Goal: Task Accomplishment & Management: Manage account settings

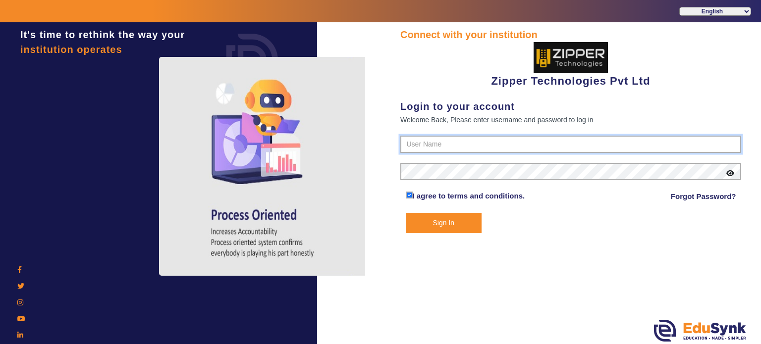
type input "1008790000"
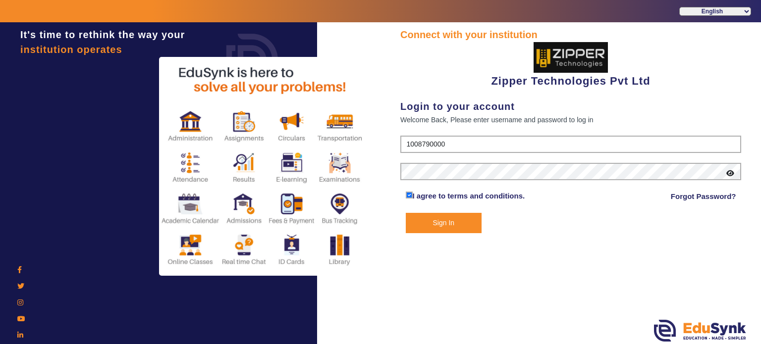
click at [448, 224] on button "Sign In" at bounding box center [444, 223] width 76 height 20
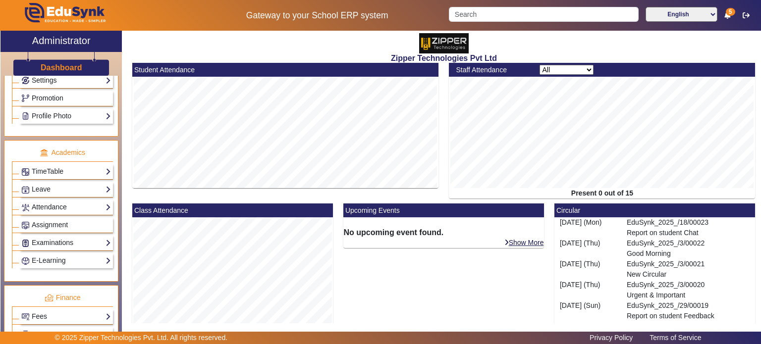
scroll to position [327, 0]
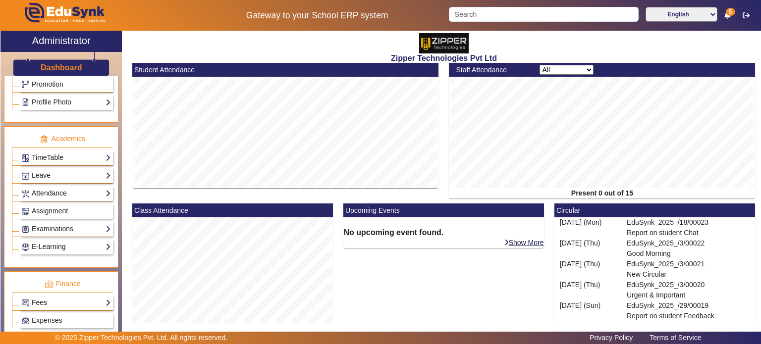
click at [82, 192] on link "Attendance" at bounding box center [66, 193] width 90 height 11
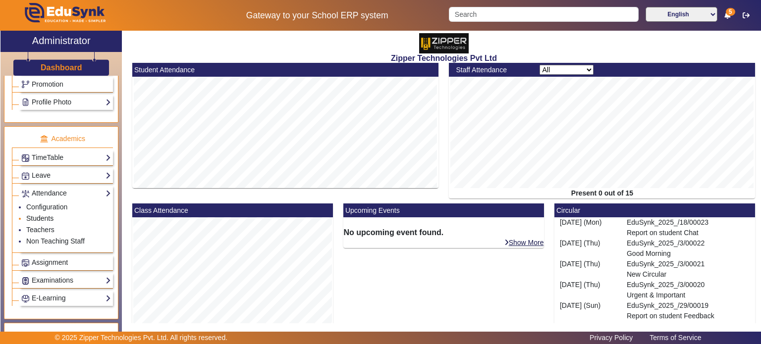
click at [48, 215] on link "Students" at bounding box center [39, 218] width 27 height 8
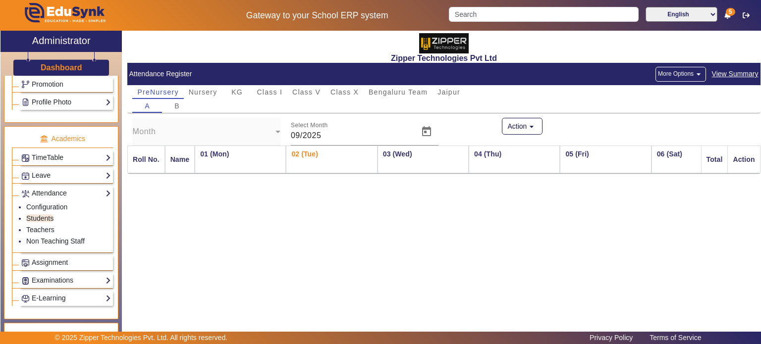
click at [684, 80] on button "More Options arrow_drop_down" at bounding box center [680, 74] width 51 height 15
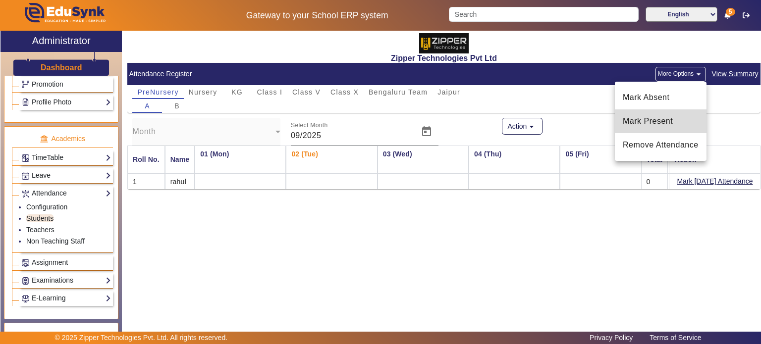
click at [660, 119] on span "Mark Present" at bounding box center [660, 121] width 76 height 12
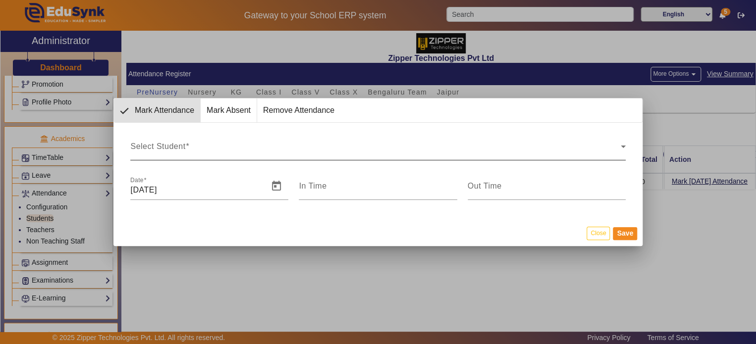
click at [625, 153] on div at bounding box center [625, 153] width 0 height 0
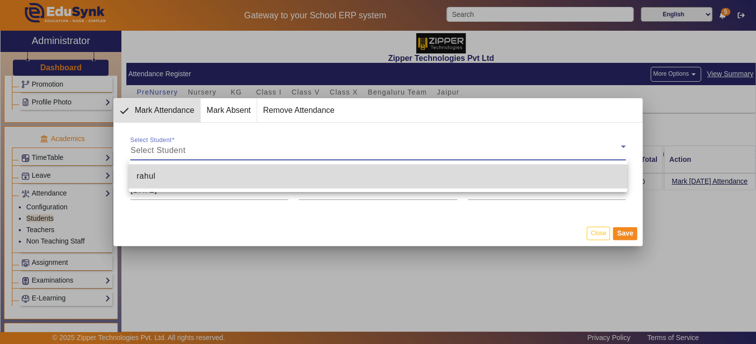
click at [372, 178] on mat-option "rahul" at bounding box center [378, 176] width 498 height 24
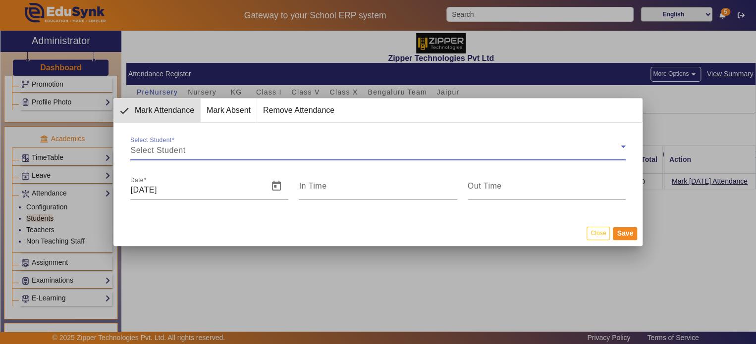
type input "11:47 am"
click at [601, 241] on mat-dialog-actions "Close Save" at bounding box center [377, 233] width 529 height 26
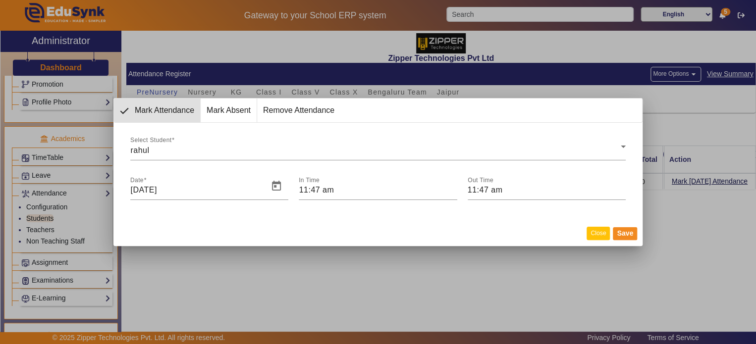
click at [600, 234] on button "Close" at bounding box center [597, 233] width 23 height 13
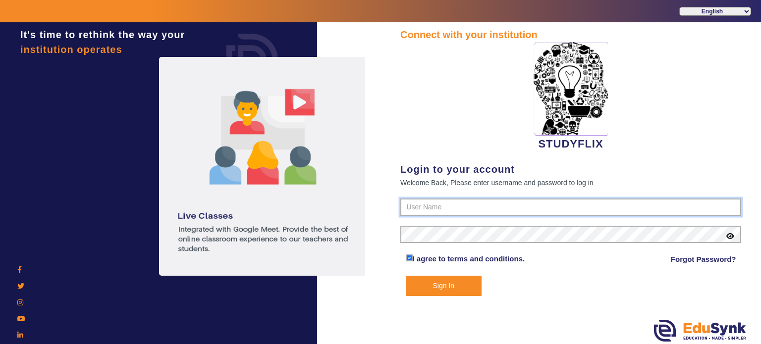
click at [441, 205] on input "text" at bounding box center [570, 208] width 341 height 18
click at [462, 207] on input "text" at bounding box center [570, 208] width 341 height 18
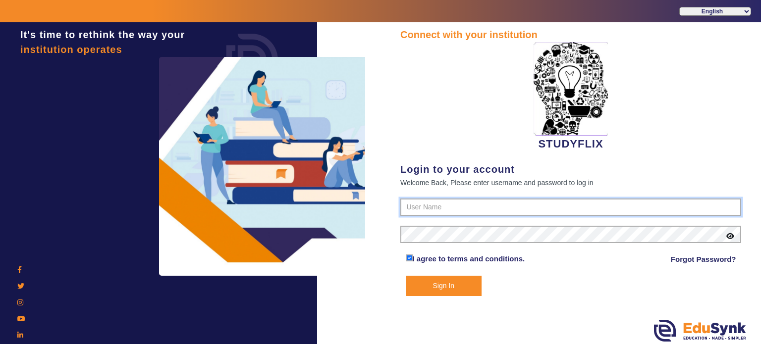
click at [462, 207] on input "text" at bounding box center [570, 208] width 341 height 18
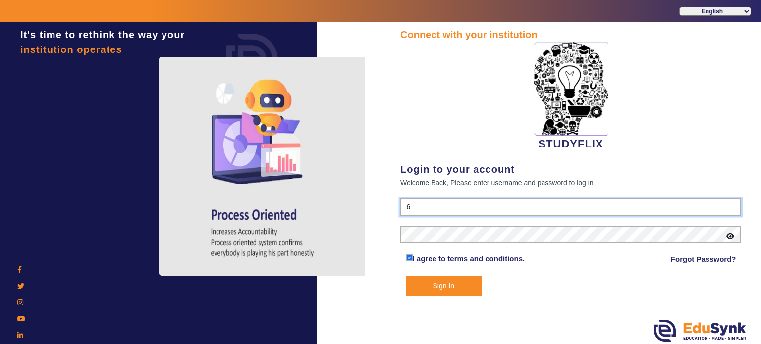
type input "6354922771"
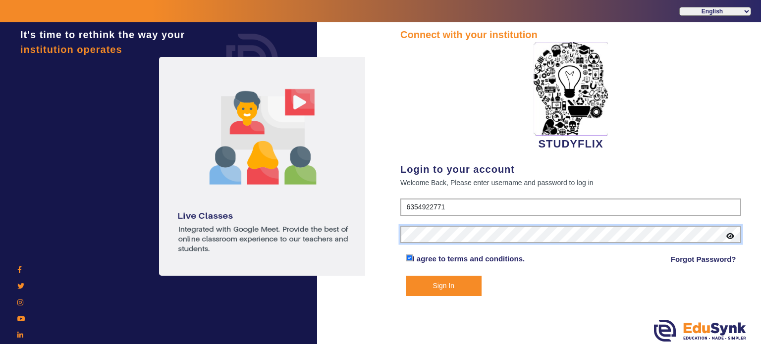
click at [406, 276] on button "Sign In" at bounding box center [444, 286] width 76 height 20
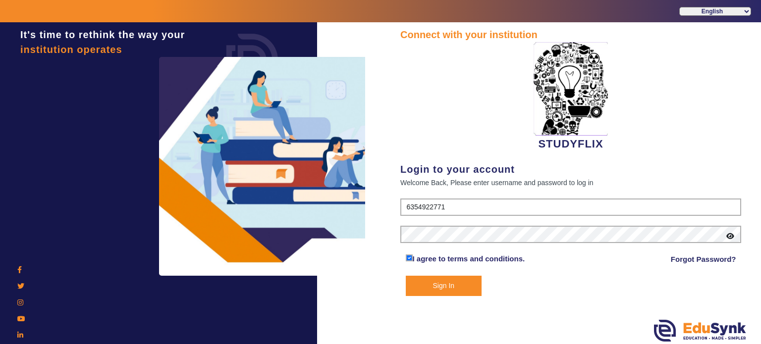
click at [459, 295] on button "Sign In" at bounding box center [444, 286] width 76 height 20
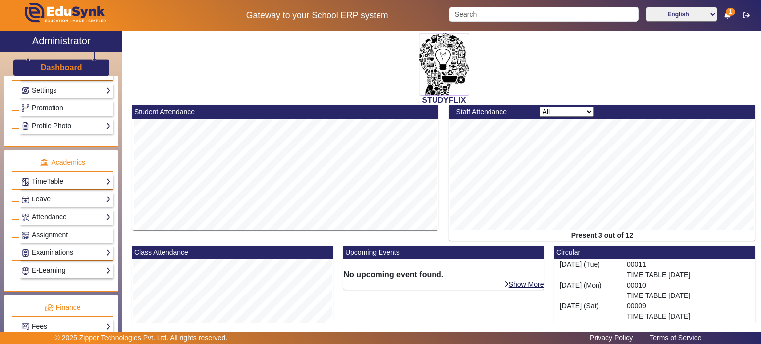
scroll to position [305, 0]
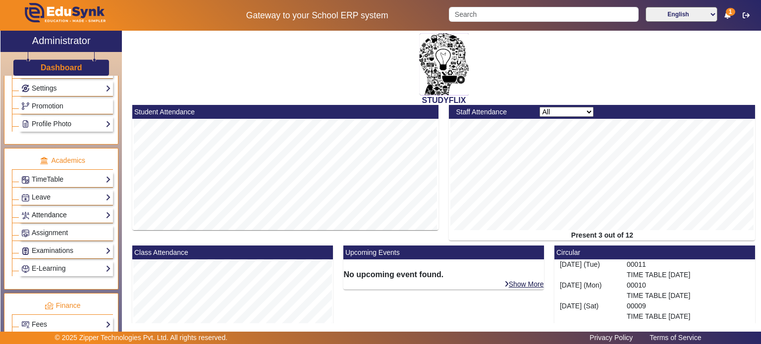
click at [64, 210] on link "Attendance" at bounding box center [66, 214] width 90 height 11
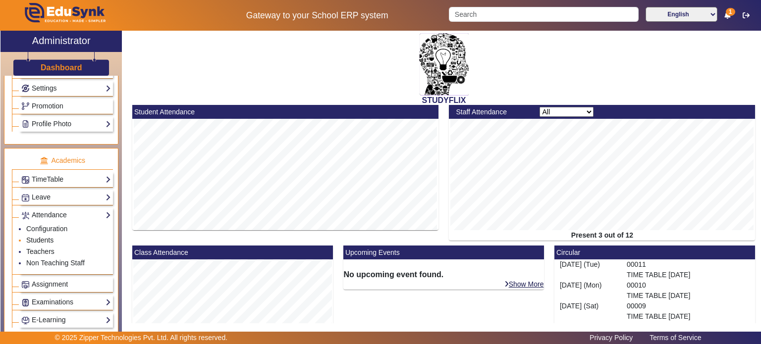
click at [47, 236] on link "Students" at bounding box center [39, 240] width 27 height 8
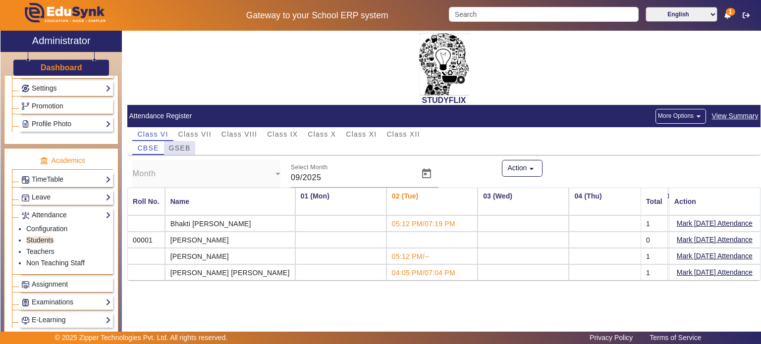
click at [187, 145] on span "GSEB" at bounding box center [180, 148] width 22 height 7
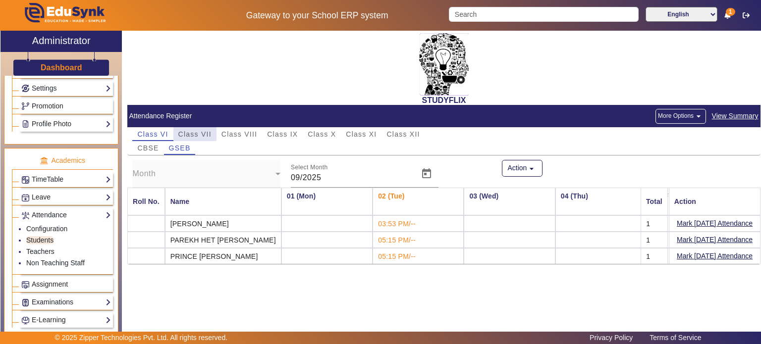
click at [193, 140] on span "Class VII" at bounding box center [194, 134] width 33 height 14
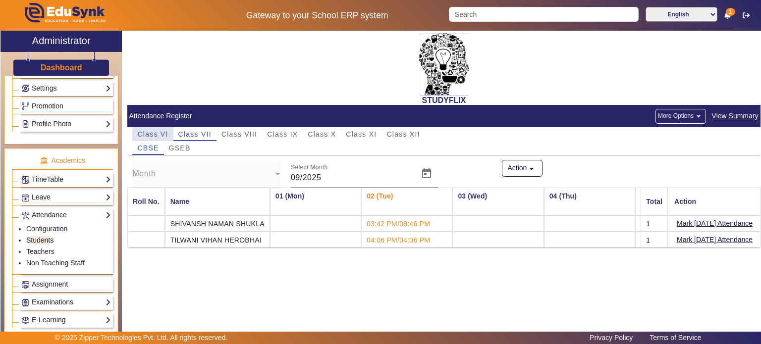
click at [160, 138] on span "Class VI" at bounding box center [152, 134] width 31 height 14
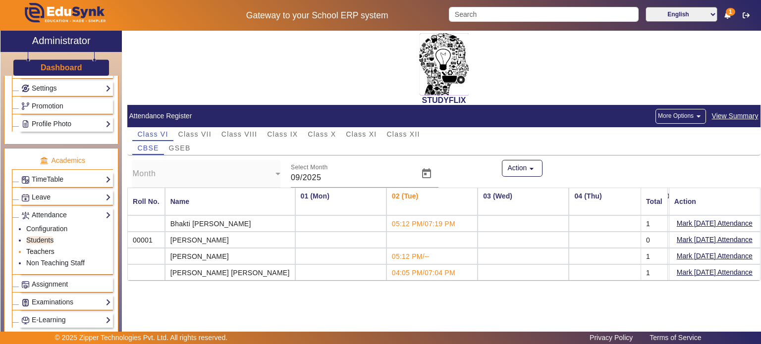
click at [36, 248] on link "Teachers" at bounding box center [40, 252] width 28 height 8
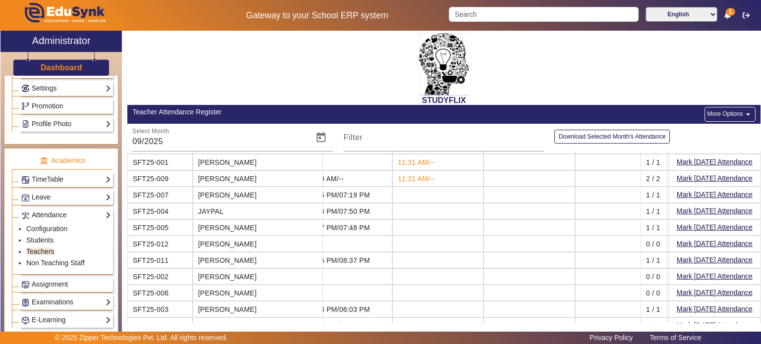
scroll to position [26, 0]
click at [46, 238] on link "Students" at bounding box center [39, 240] width 27 height 8
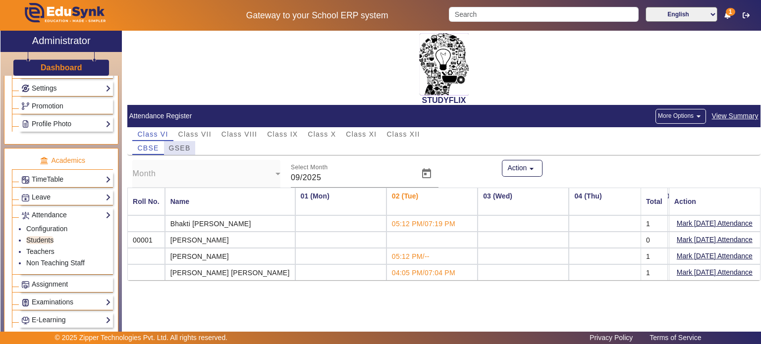
click at [193, 142] on div "GSEB" at bounding box center [180, 148] width 32 height 14
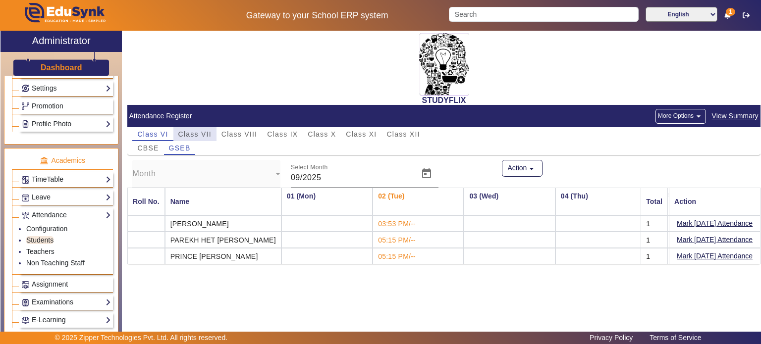
click at [204, 132] on span "Class VII" at bounding box center [194, 134] width 33 height 7
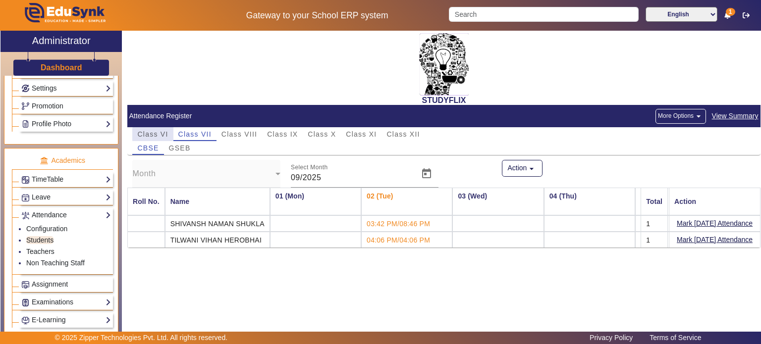
click at [159, 134] on span "Class VI" at bounding box center [152, 134] width 31 height 7
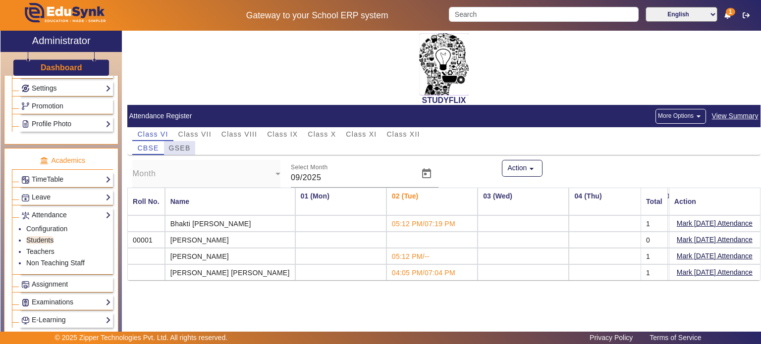
click at [190, 151] on span "GSEB" at bounding box center [180, 148] width 22 height 7
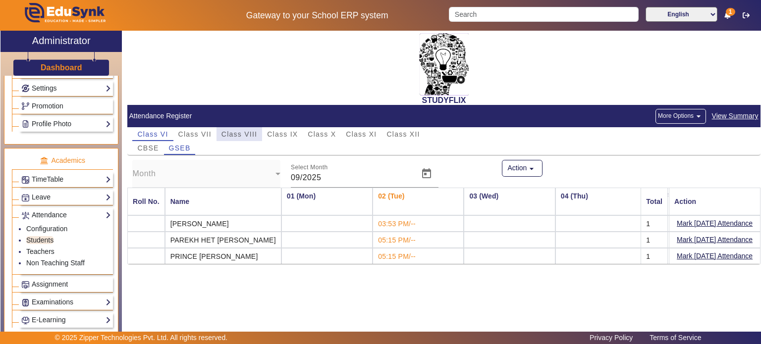
click at [228, 132] on span "Class VIII" at bounding box center [239, 134] width 36 height 7
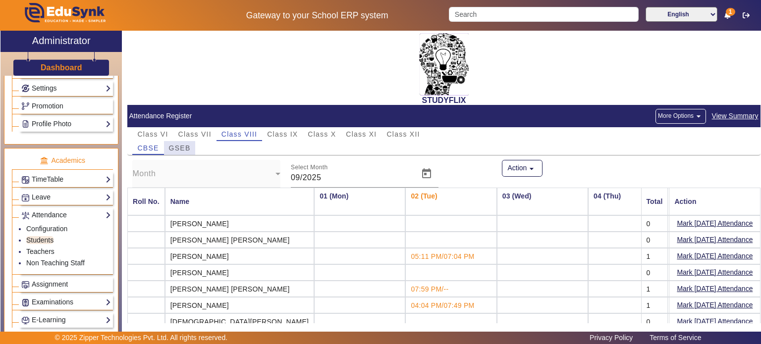
click at [184, 154] on span "GSEB" at bounding box center [180, 148] width 22 height 14
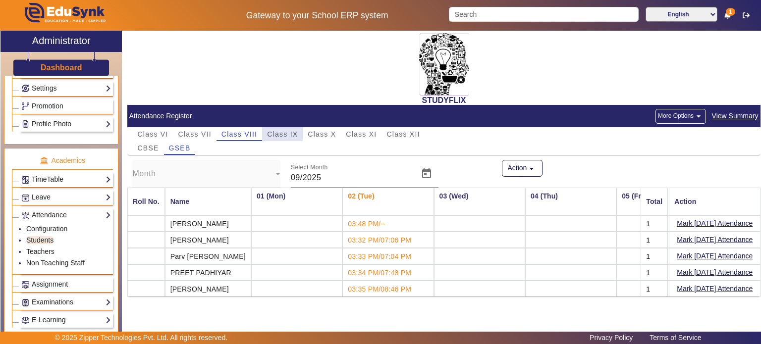
click at [279, 138] on span "Class IX" at bounding box center [282, 134] width 31 height 14
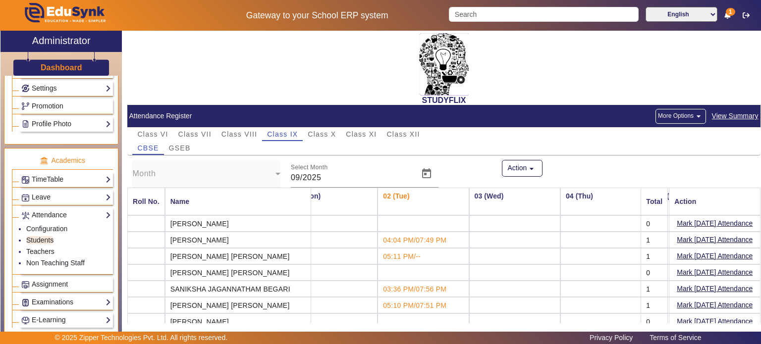
scroll to position [45, 0]
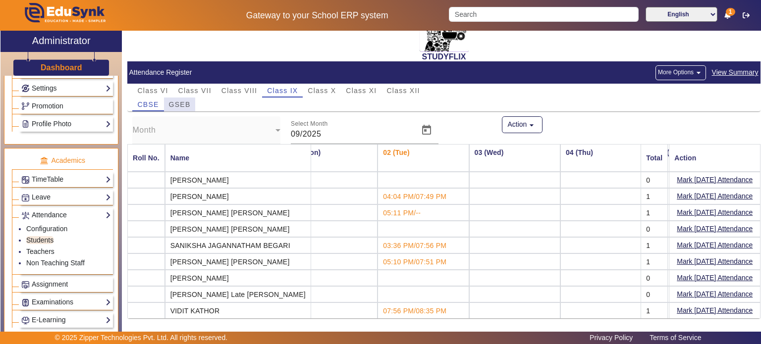
click at [186, 103] on span "GSEB" at bounding box center [180, 104] width 22 height 7
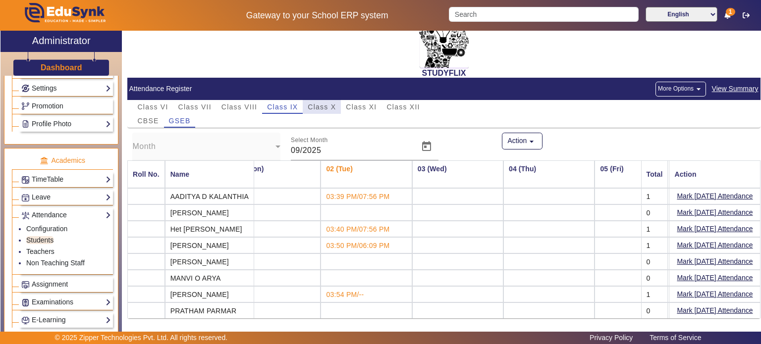
click at [314, 103] on span "Class X" at bounding box center [322, 106] width 28 height 7
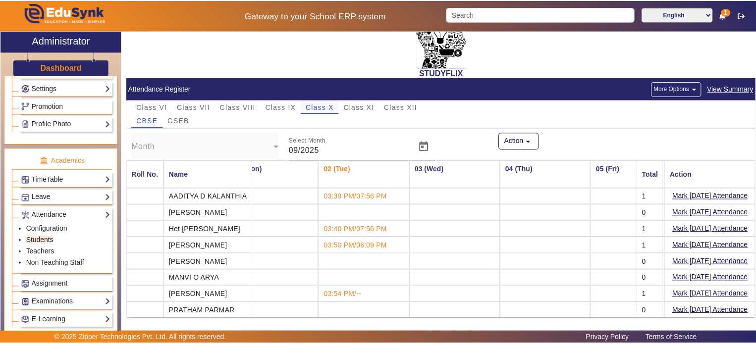
scroll to position [0, 0]
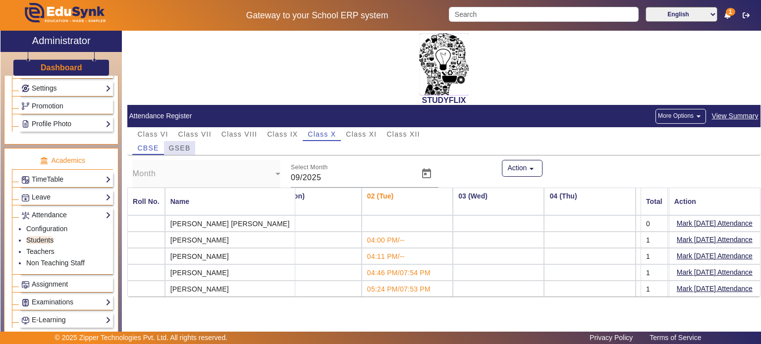
click at [194, 144] on div "GSEB" at bounding box center [180, 148] width 32 height 14
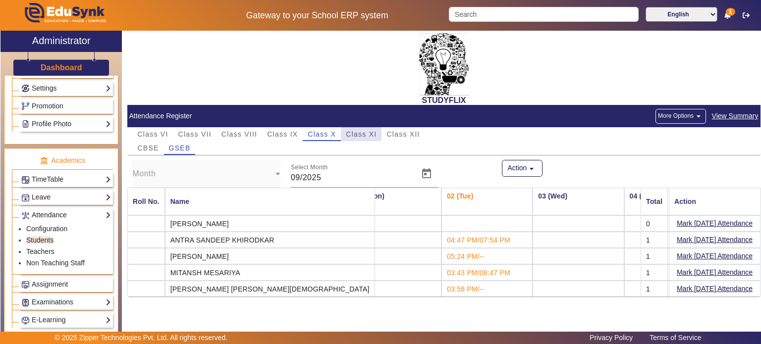
click at [368, 132] on span "Class XI" at bounding box center [361, 134] width 31 height 7
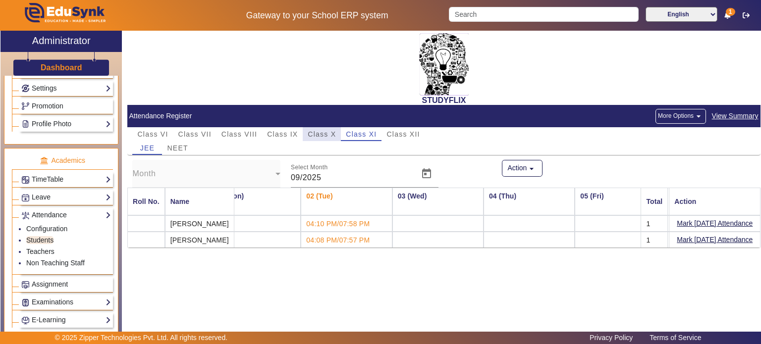
click at [333, 139] on span "Class X" at bounding box center [322, 134] width 28 height 14
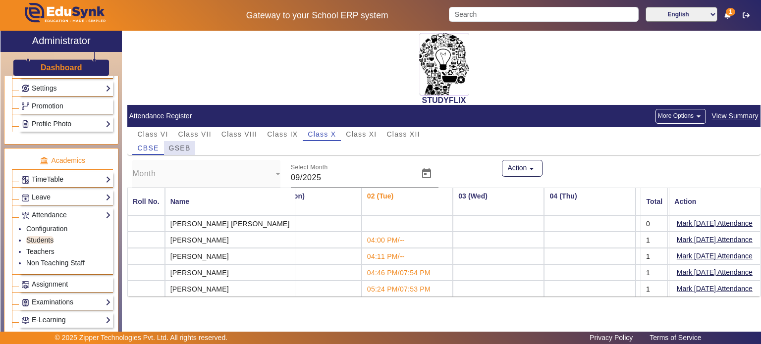
click at [172, 146] on span "GSEB" at bounding box center [180, 148] width 22 height 7
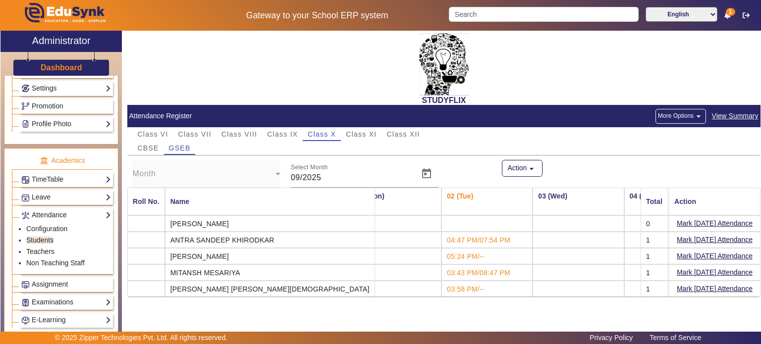
click at [217, 269] on mat-cell "MITANSH MESARIYA" at bounding box center [269, 272] width 210 height 16
copy mat-cell "MITANSH MESARIYA"
click at [479, 16] on input "Search" at bounding box center [543, 14] width 189 height 15
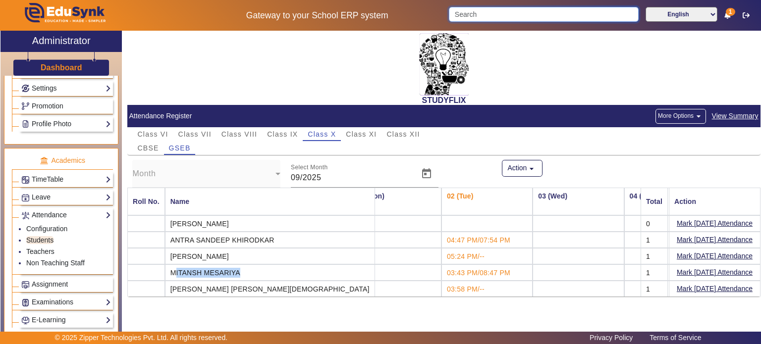
paste input "MITANSH MESARIYA"
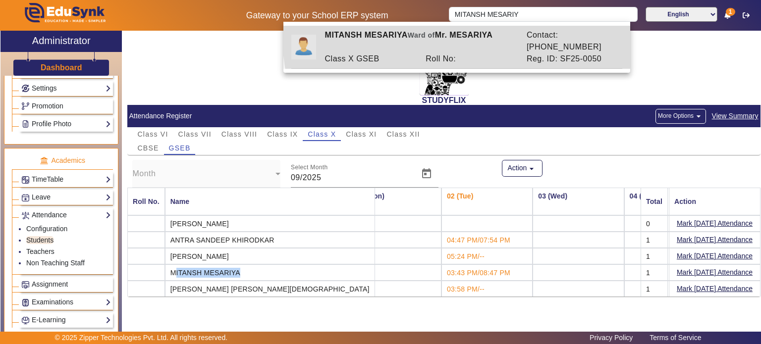
click at [481, 36] on div "MITANSH MESARIYA Ward of Mr. MESARIYA" at bounding box center [420, 41] width 202 height 24
type input "MITANSH MESARIYA"
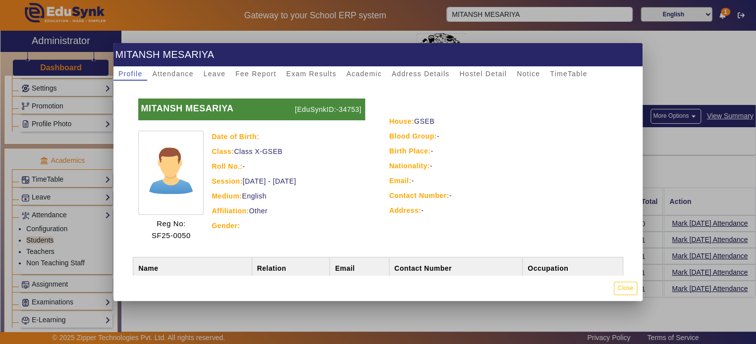
click at [350, 109] on p "[EduSynkID:-34753]" at bounding box center [328, 110] width 72 height 22
copy p "34753"
click at [182, 70] on span "Attendance" at bounding box center [172, 73] width 41 height 7
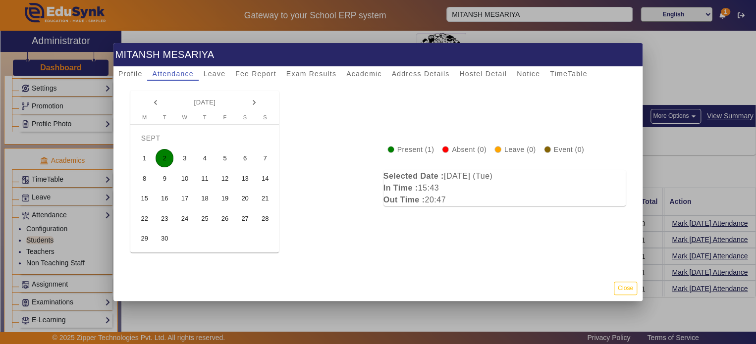
click at [149, 163] on span "1" at bounding box center [144, 158] width 18 height 18
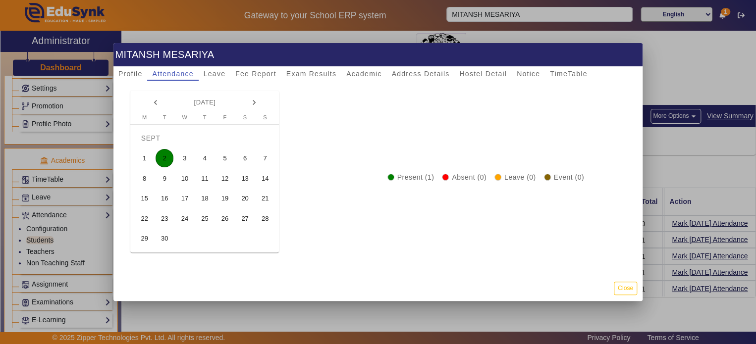
click at [160, 158] on span "2" at bounding box center [164, 158] width 18 height 18
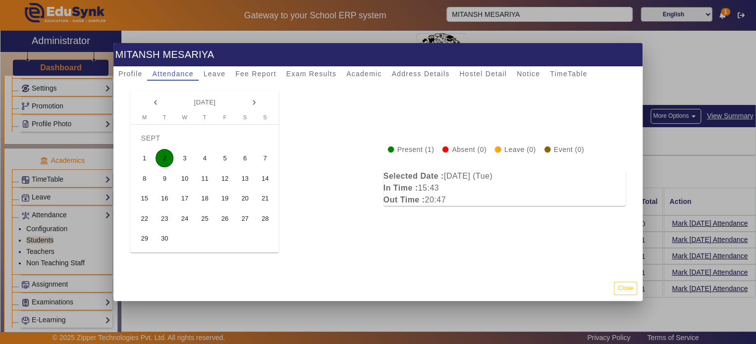
click at [188, 158] on span "3" at bounding box center [185, 158] width 18 height 18
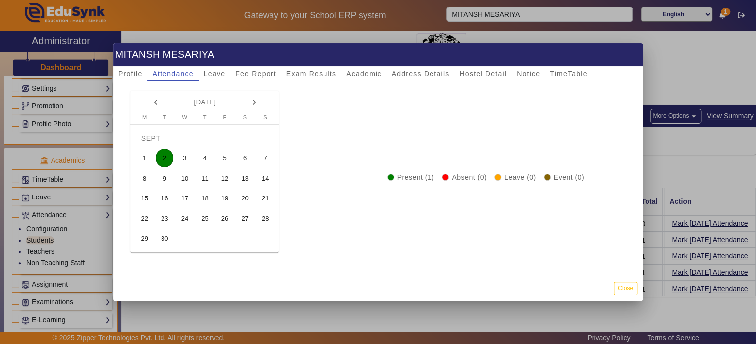
click at [169, 157] on span "2" at bounding box center [164, 158] width 18 height 18
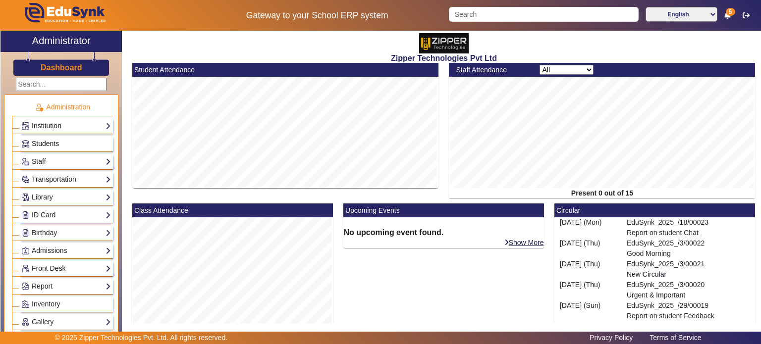
click at [51, 140] on span "Students" at bounding box center [45, 144] width 27 height 8
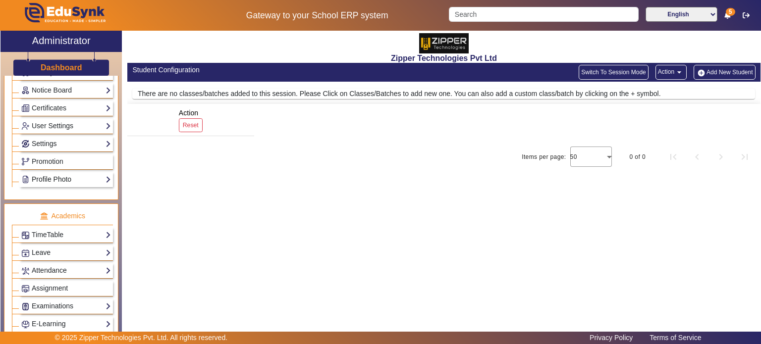
scroll to position [252, 0]
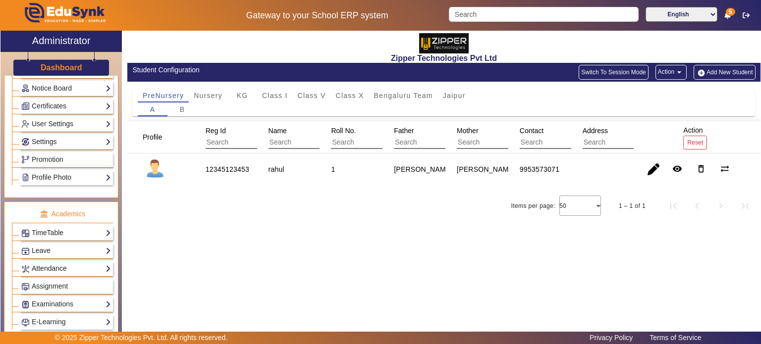
click at [61, 263] on link "Attendance" at bounding box center [66, 268] width 90 height 11
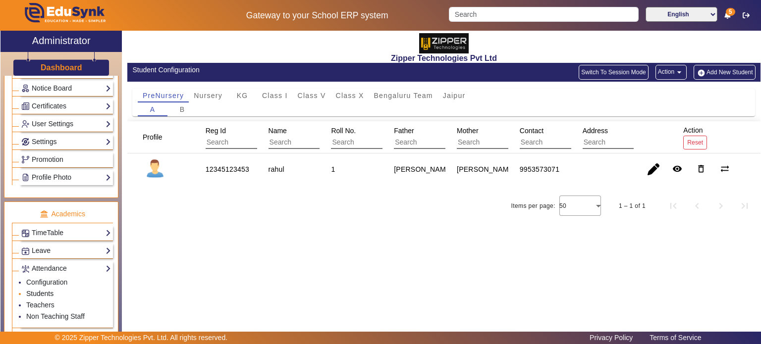
click at [50, 290] on link "Students" at bounding box center [39, 294] width 27 height 8
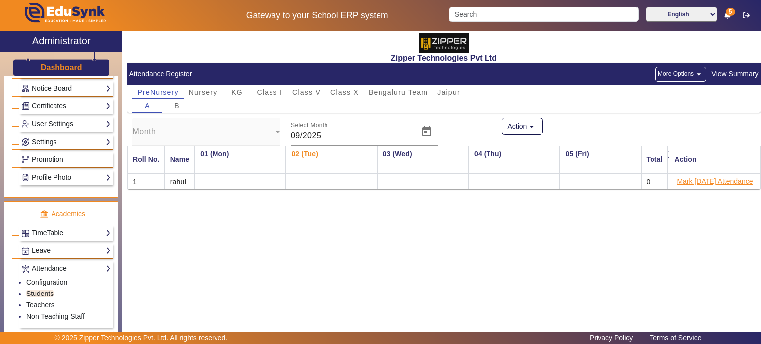
click at [701, 182] on button "Mark Today's Attendance" at bounding box center [714, 181] width 78 height 12
click at [57, 87] on link "Notice Board" at bounding box center [66, 88] width 90 height 11
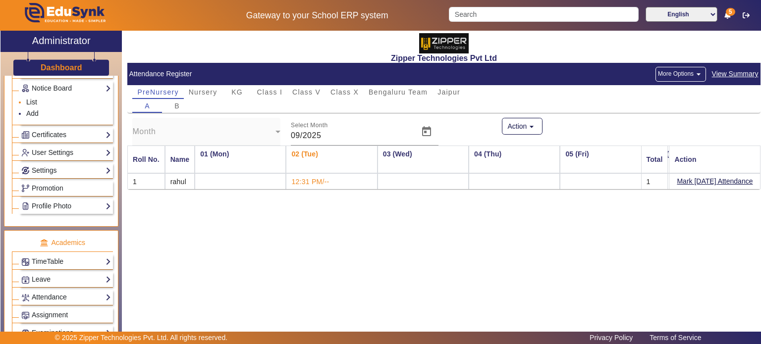
click at [34, 101] on link "List" at bounding box center [31, 102] width 11 height 8
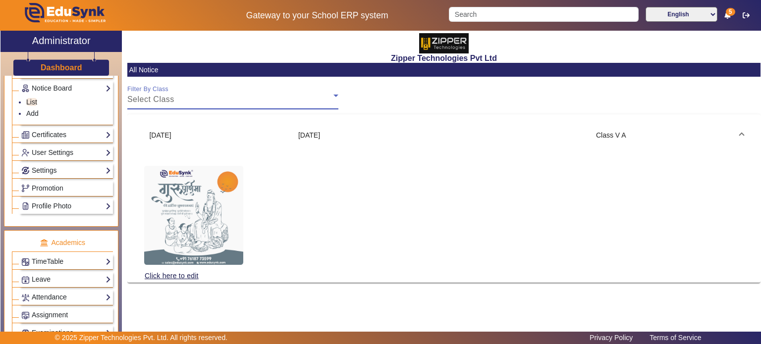
click at [202, 103] on div "Select Class" at bounding box center [230, 100] width 206 height 12
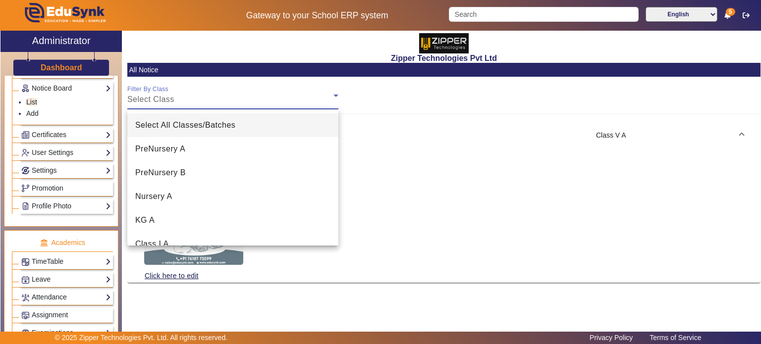
click at [202, 103] on div at bounding box center [380, 172] width 761 height 344
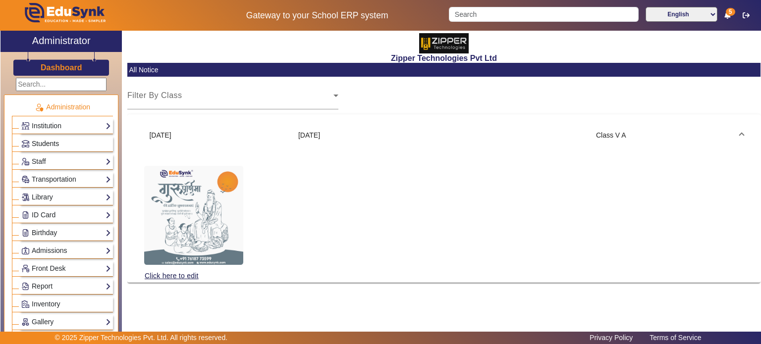
click at [52, 145] on span "Students" at bounding box center [45, 144] width 27 height 8
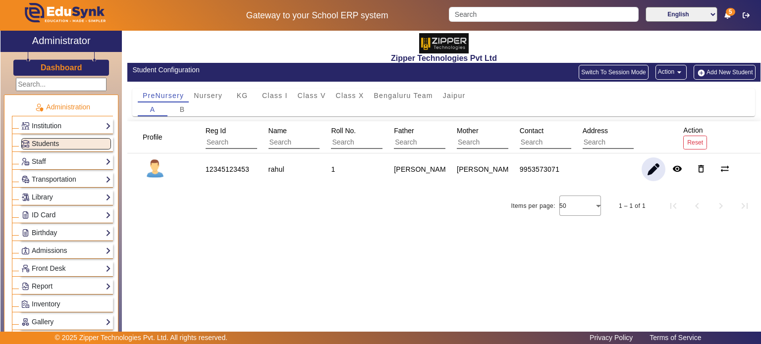
click at [651, 172] on span "button" at bounding box center [653, 169] width 24 height 24
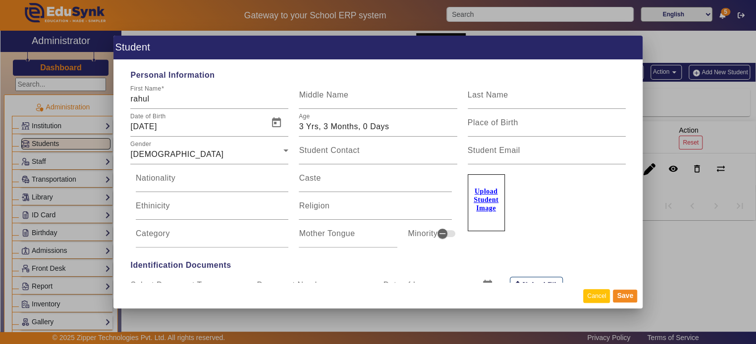
click at [592, 294] on button "Cancel" at bounding box center [596, 295] width 27 height 13
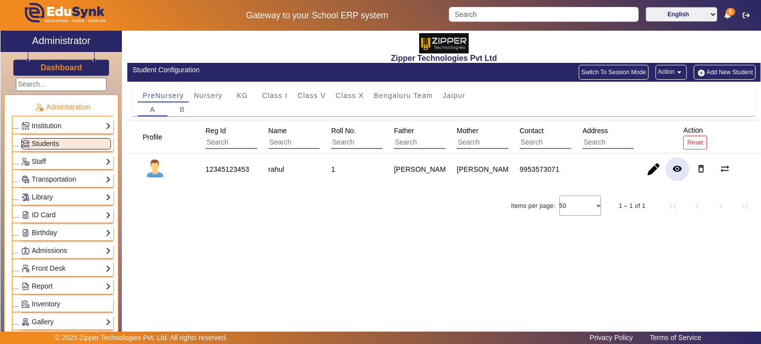
click at [679, 174] on span "button" at bounding box center [677, 169] width 24 height 24
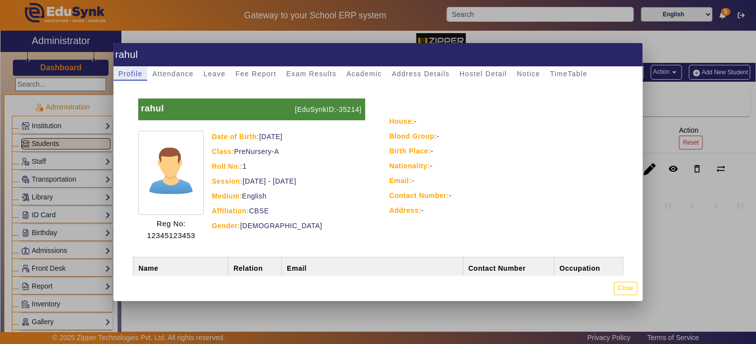
click at [346, 110] on p "[EduSynkID:-35214]" at bounding box center [328, 110] width 72 height 22
copy p "35214"
click at [620, 287] on button "Close" at bounding box center [625, 288] width 23 height 13
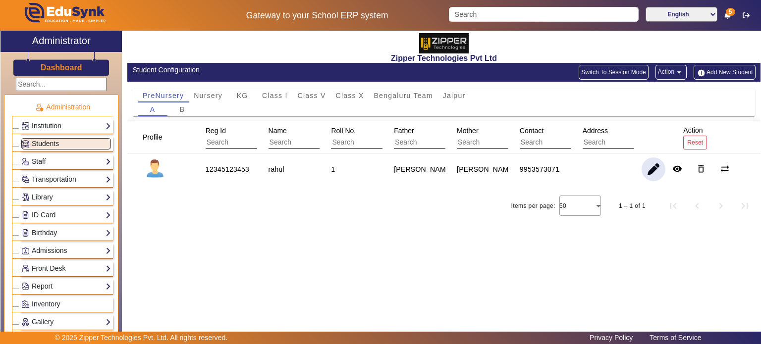
click at [654, 176] on span "button" at bounding box center [653, 169] width 24 height 24
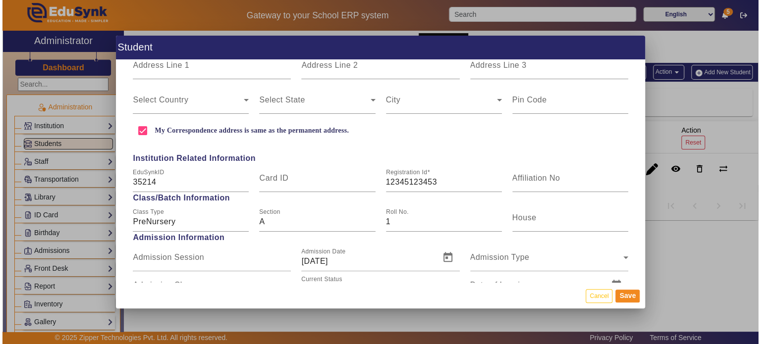
scroll to position [330, 0]
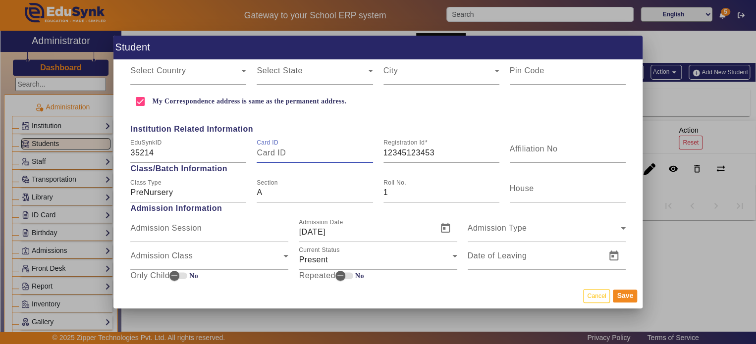
click at [318, 153] on input "Card ID" at bounding box center [315, 153] width 116 height 12
paste input "35214"
type input "35214"
click at [637, 299] on button "Save" at bounding box center [625, 296] width 24 height 13
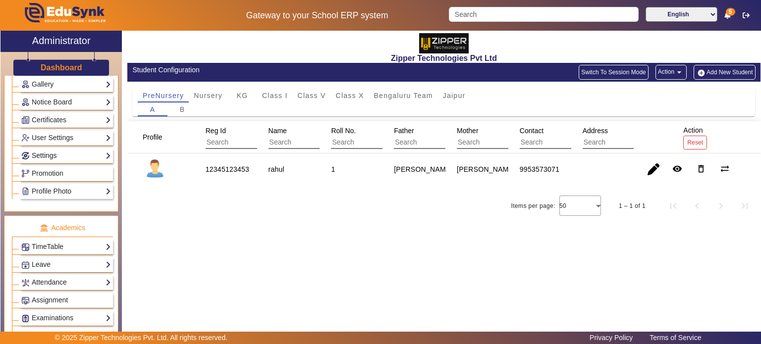
scroll to position [237, 0]
click at [68, 154] on link "Settings" at bounding box center [66, 156] width 90 height 11
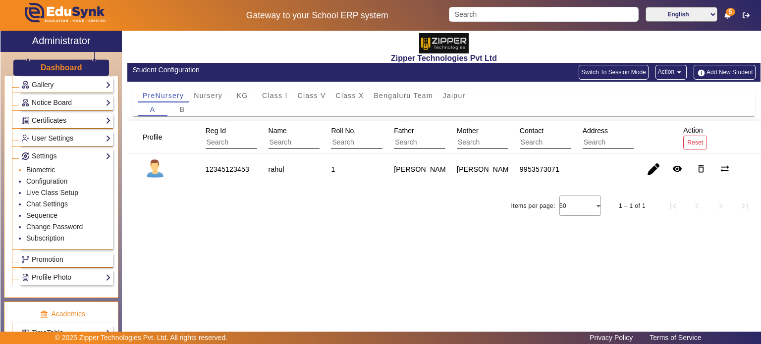
click at [47, 166] on link "Biometric" at bounding box center [40, 170] width 29 height 8
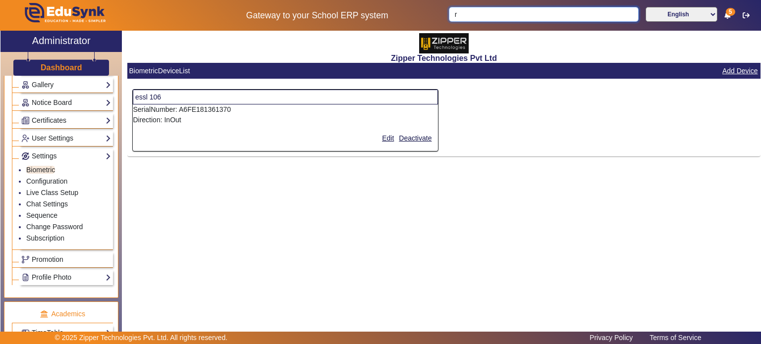
click at [489, 20] on input "r" at bounding box center [543, 14] width 189 height 15
type input "rahu"
click at [65, 69] on h3 "Dashboard" at bounding box center [62, 67] width 42 height 9
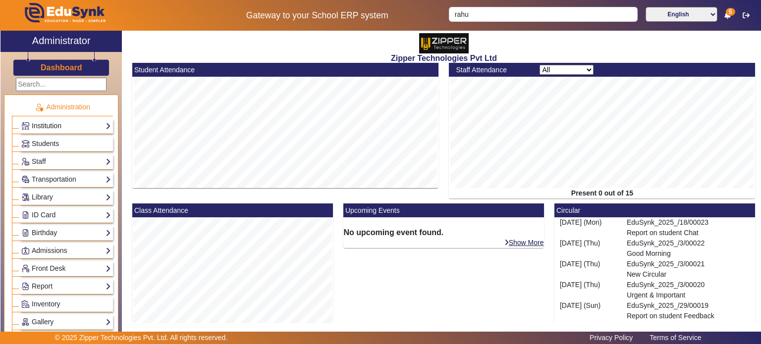
click at [60, 126] on link "Institution" at bounding box center [66, 125] width 90 height 11
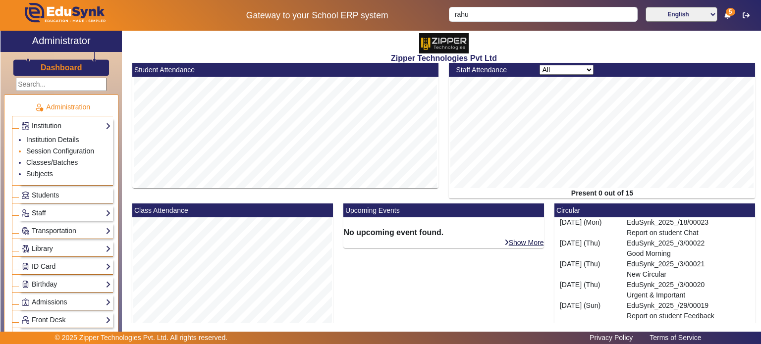
click at [53, 146] on li "Session Configuration" at bounding box center [68, 151] width 85 height 11
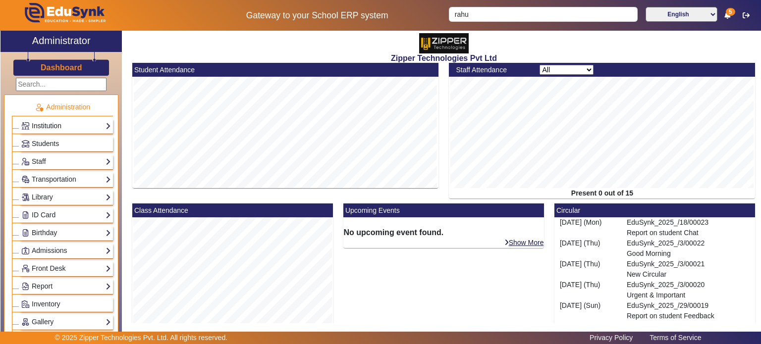
click at [60, 124] on link "Institution" at bounding box center [66, 125] width 90 height 11
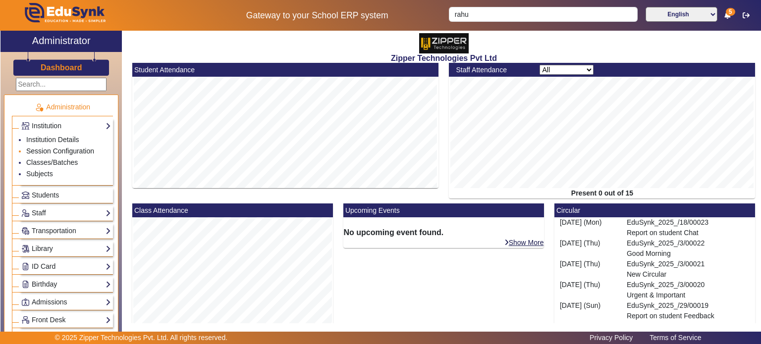
click at [55, 147] on link "Session Configuration" at bounding box center [60, 151] width 68 height 8
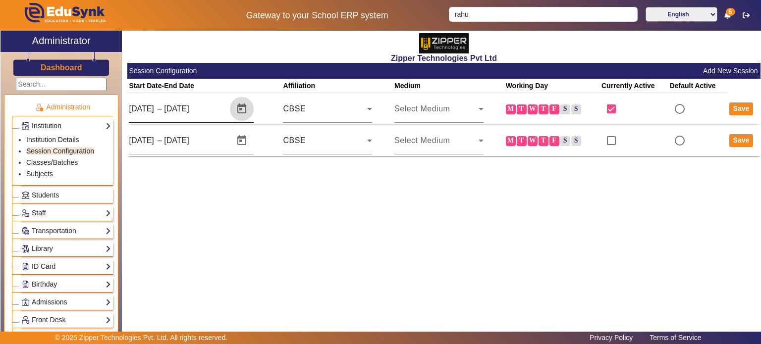
click at [237, 108] on span "Open calendar" at bounding box center [242, 109] width 24 height 24
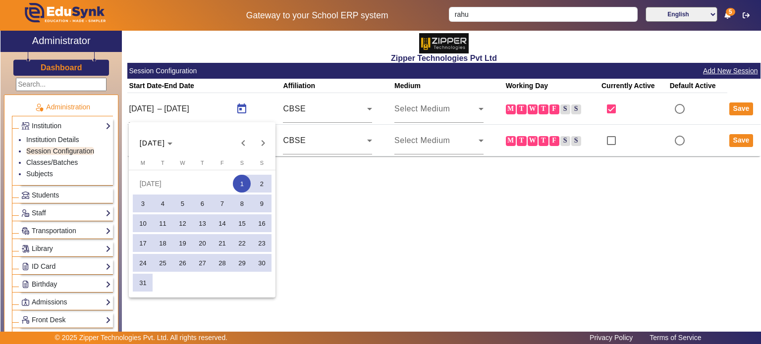
click at [241, 181] on span "1" at bounding box center [242, 184] width 18 height 18
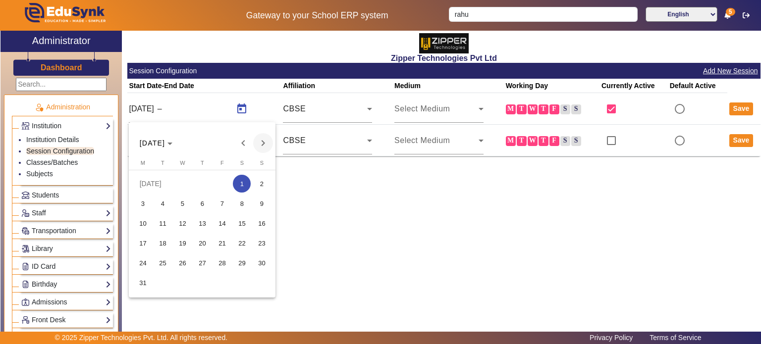
click at [262, 145] on span "Next month" at bounding box center [263, 143] width 20 height 20
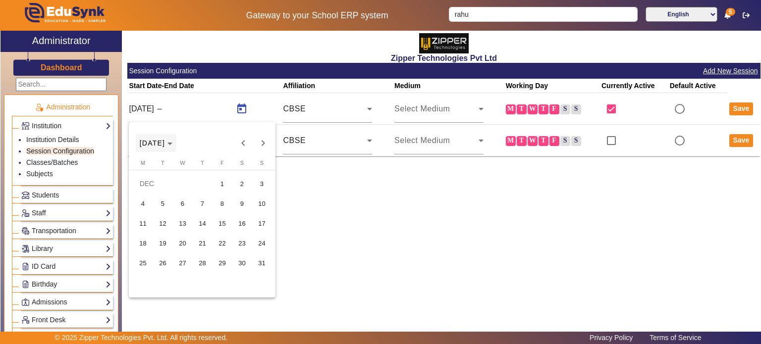
drag, startPoint x: 262, startPoint y: 145, endPoint x: 167, endPoint y: 145, distance: 95.1
click at [167, 145] on div "DEC 2023 DEC 2023" at bounding box center [203, 143] width 142 height 20
click at [165, 145] on span "DEC 2023" at bounding box center [153, 143] width 26 height 8
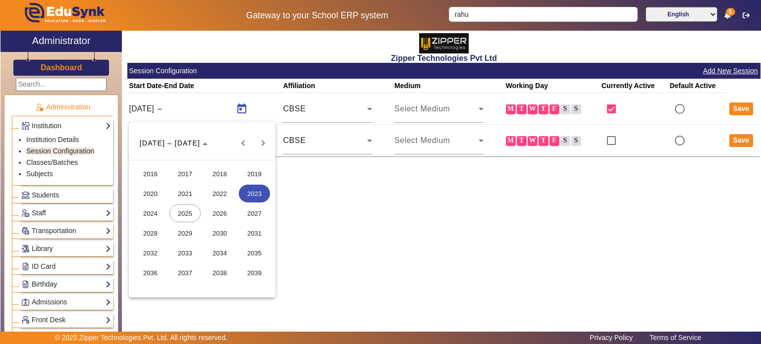
click at [206, 216] on span "2026" at bounding box center [219, 214] width 31 height 18
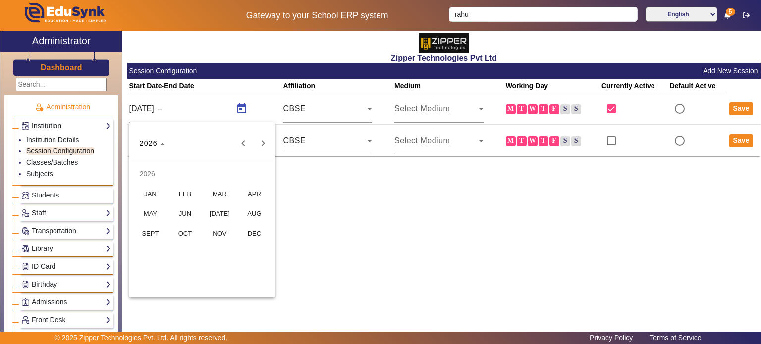
click at [212, 231] on span "NOV" at bounding box center [219, 233] width 31 height 18
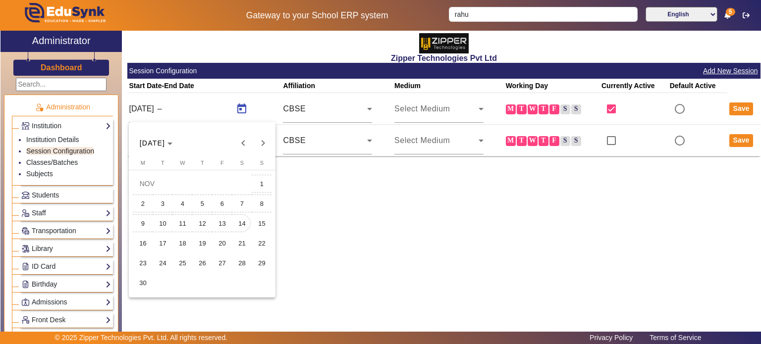
click at [248, 219] on span "14" at bounding box center [242, 223] width 18 height 18
type input "14/11/2026"
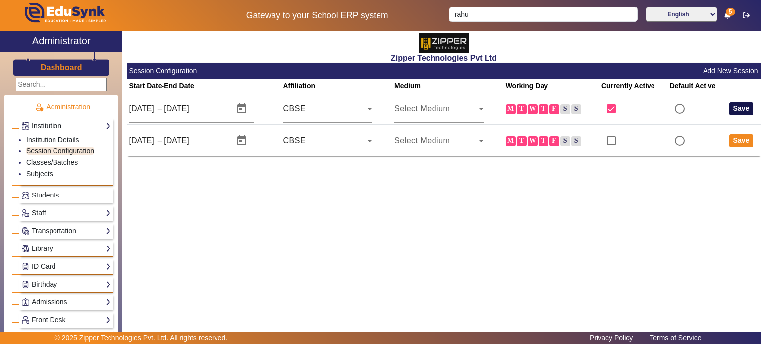
click at [739, 108] on button "Save" at bounding box center [741, 109] width 24 height 13
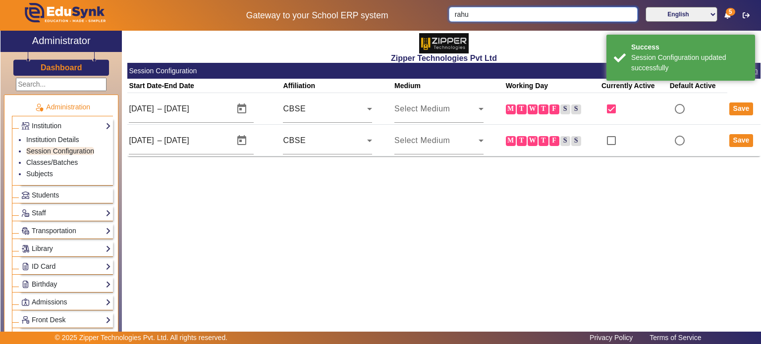
click at [526, 17] on input "rahu" at bounding box center [543, 14] width 188 height 15
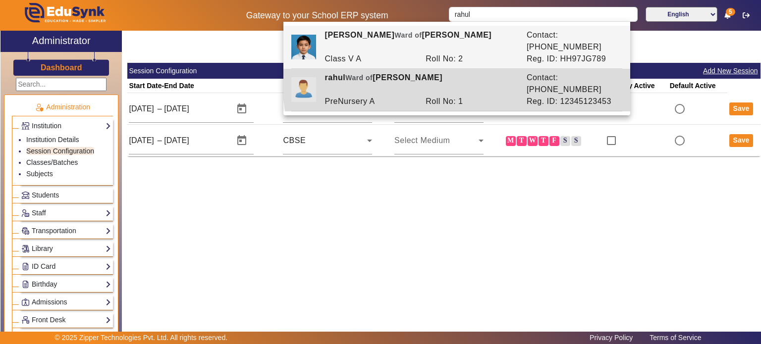
click at [475, 72] on div "rahul Ward of Ravi kumar" at bounding box center [420, 84] width 202 height 24
type input "rahul"
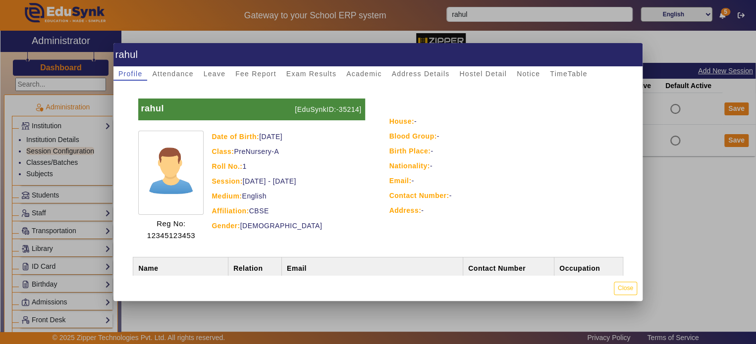
click at [346, 108] on p "[EduSynkID:-35214]" at bounding box center [328, 110] width 72 height 22
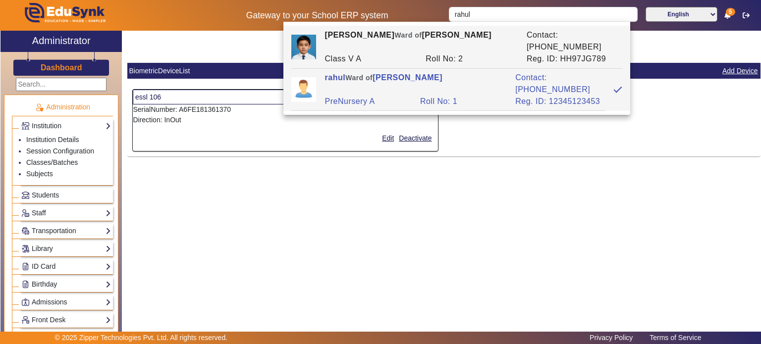
click at [202, 109] on p "SerialNumber: A6FE181361370" at bounding box center [285, 109] width 305 height 10
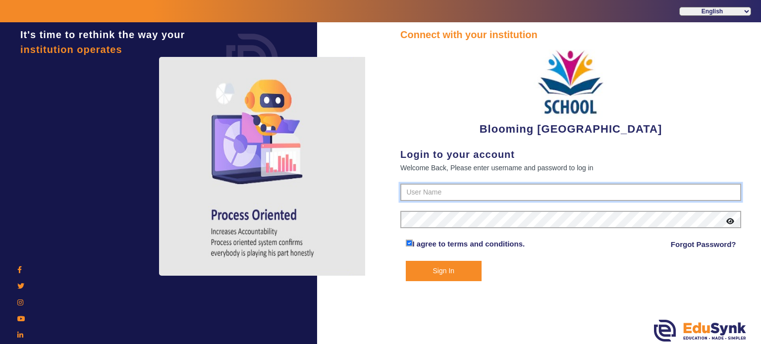
click at [425, 196] on input "text" at bounding box center [570, 193] width 341 height 18
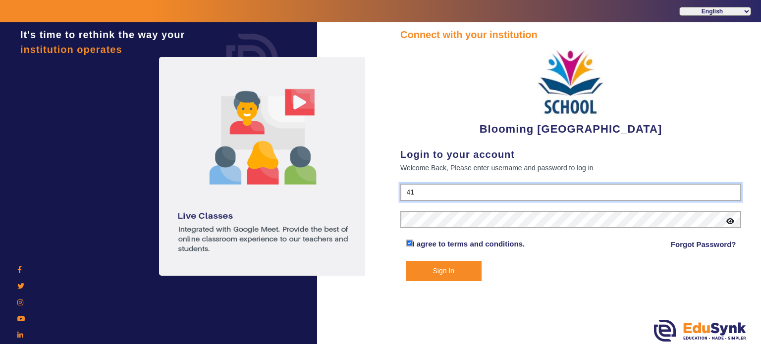
type input "4141419999"
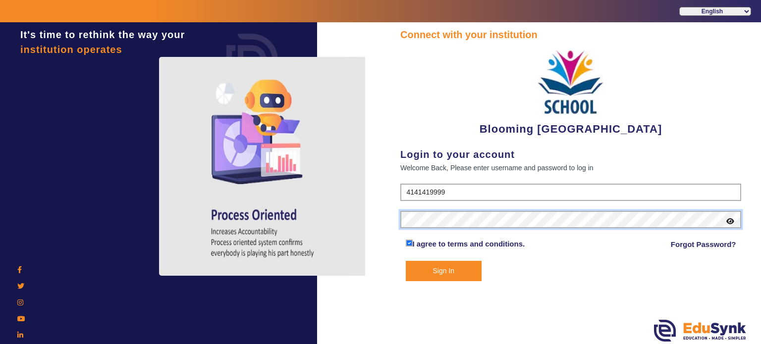
click at [406, 261] on button "Sign In" at bounding box center [444, 271] width 76 height 20
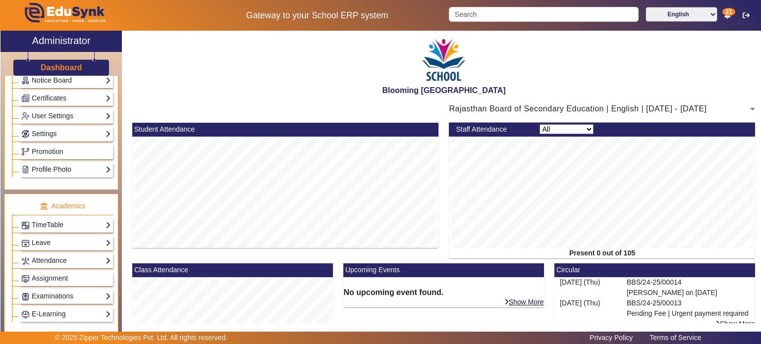
scroll to position [256, 0]
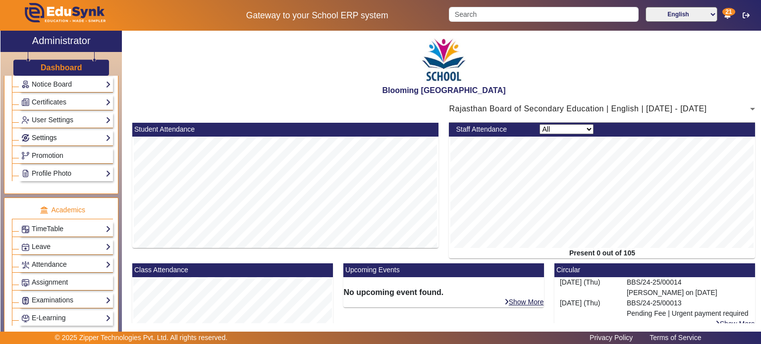
click at [68, 136] on link "Settings" at bounding box center [66, 137] width 90 height 11
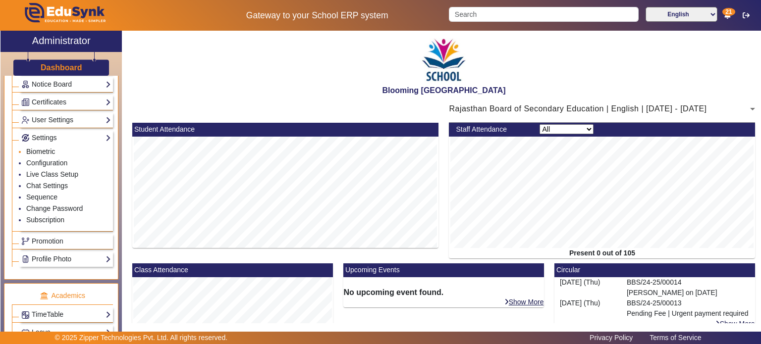
click at [50, 148] on link "Biometric" at bounding box center [40, 152] width 29 height 8
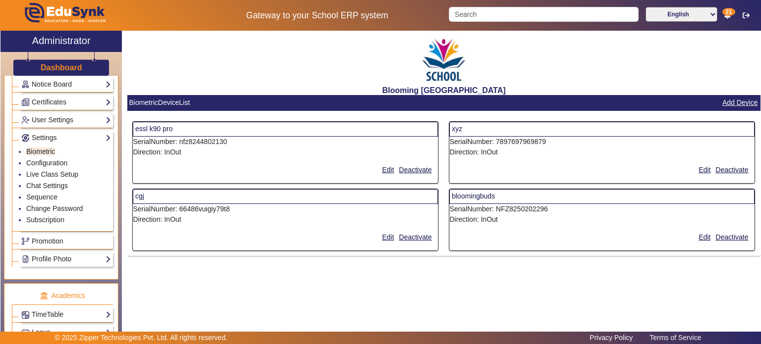
click at [197, 143] on p "SerialNumber: nfz8244802130" at bounding box center [285, 142] width 305 height 10
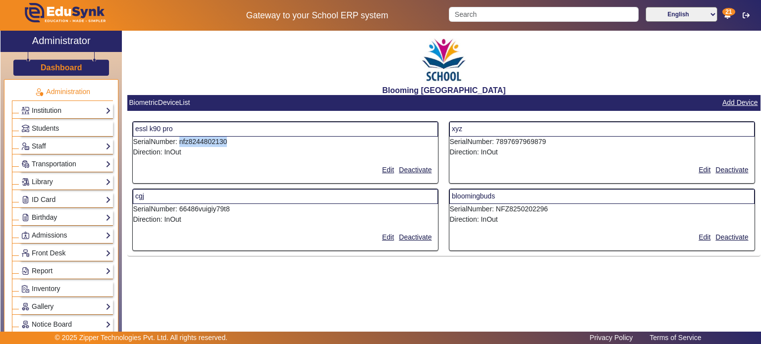
scroll to position [15, 0]
click at [54, 130] on span "Students" at bounding box center [45, 129] width 27 height 8
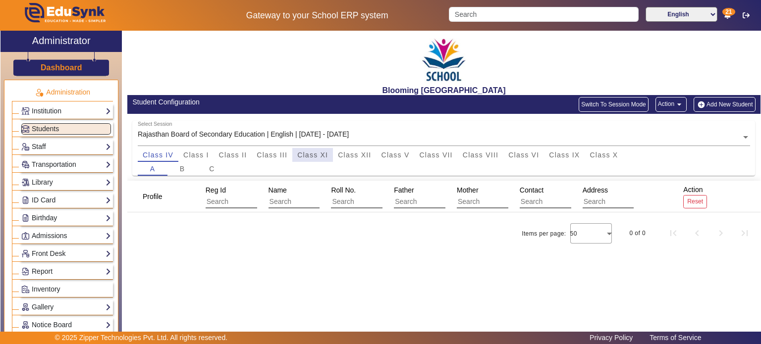
click at [310, 152] on span "Class XI" at bounding box center [312, 155] width 31 height 7
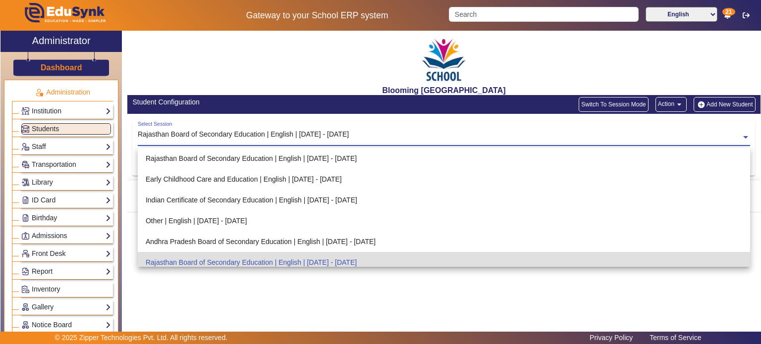
click at [312, 141] on input "text" at bounding box center [444, 138] width 612 height 10
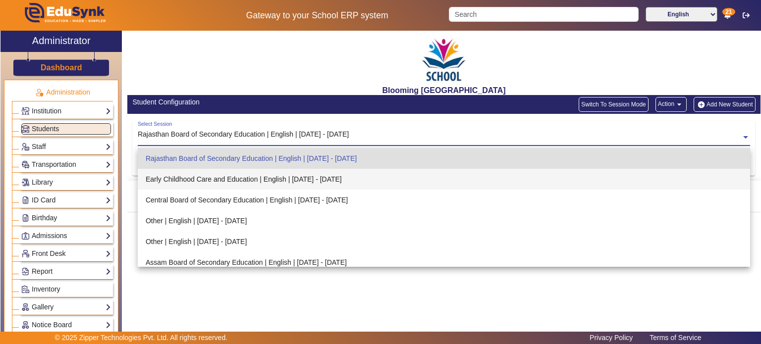
click at [306, 176] on div "Early Childhood Care and Education | English | Apr 2025 - Mar 2026" at bounding box center [444, 179] width 612 height 21
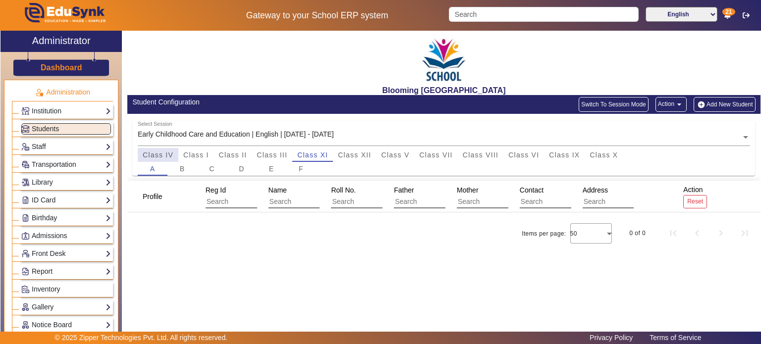
click at [176, 155] on div "Class IV" at bounding box center [158, 155] width 41 height 14
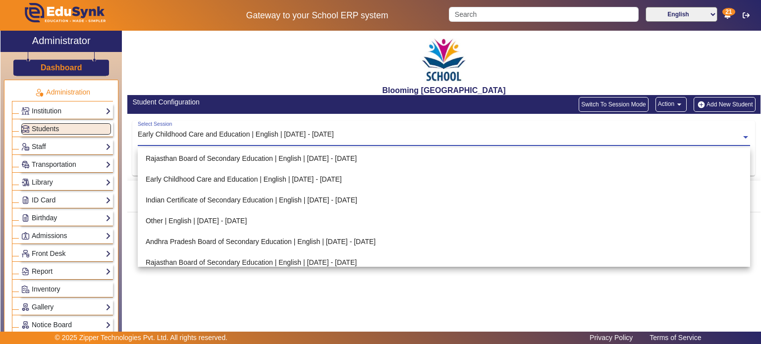
click at [190, 137] on input "text" at bounding box center [444, 138] width 612 height 10
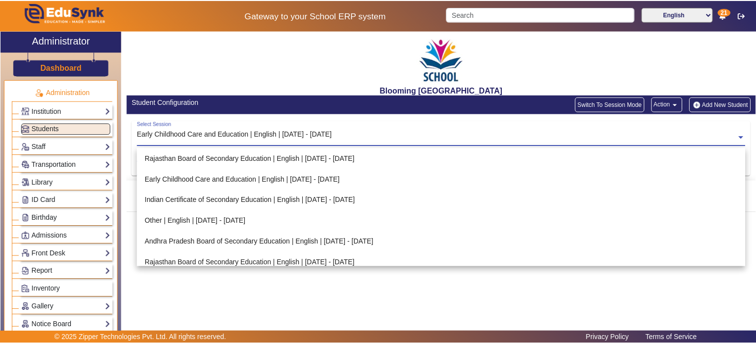
scroll to position [110, 0]
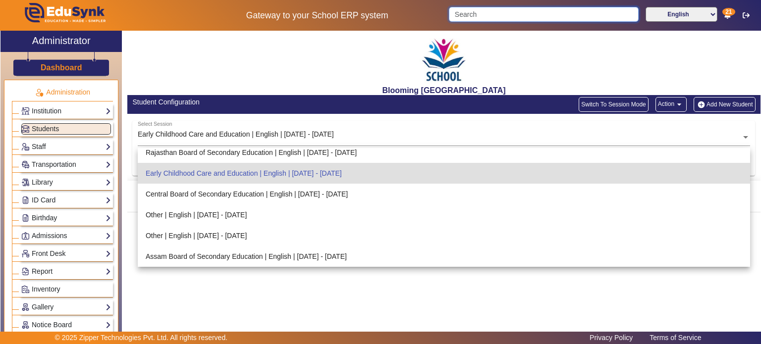
click at [468, 19] on input "Search" at bounding box center [543, 14] width 189 height 15
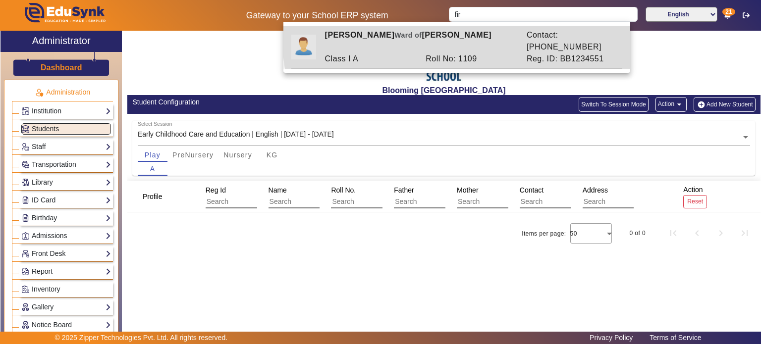
click at [461, 39] on div "[PERSON_NAME] of [PERSON_NAME]" at bounding box center [420, 41] width 202 height 24
type input "[PERSON_NAME]"
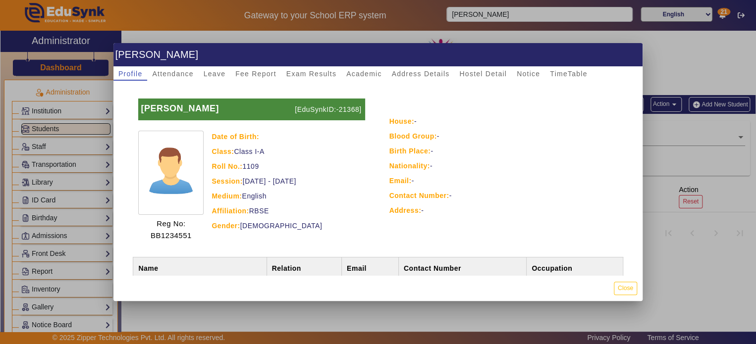
click at [341, 108] on p "[EduSynkID:-21368]" at bounding box center [328, 110] width 72 height 22
copy p "21368"
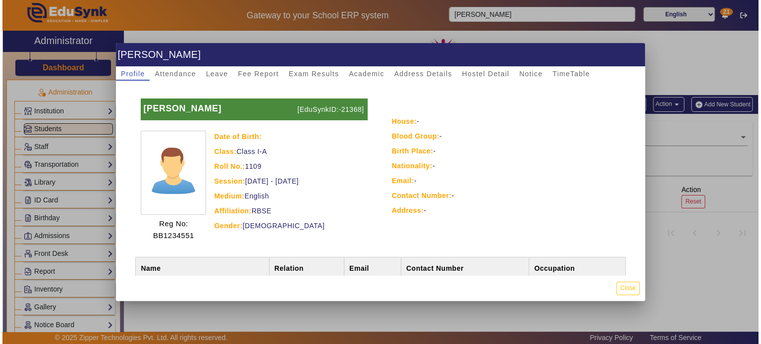
scroll to position [44, 0]
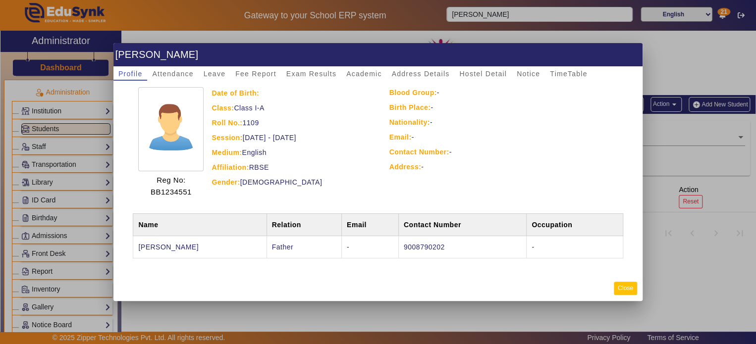
click at [627, 289] on button "Close" at bounding box center [625, 288] width 23 height 13
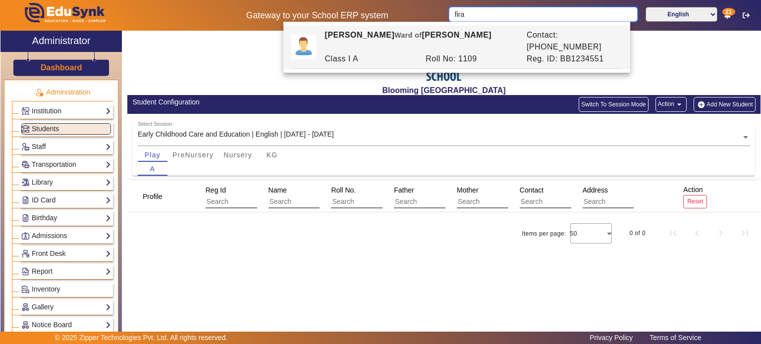
type input "fira"
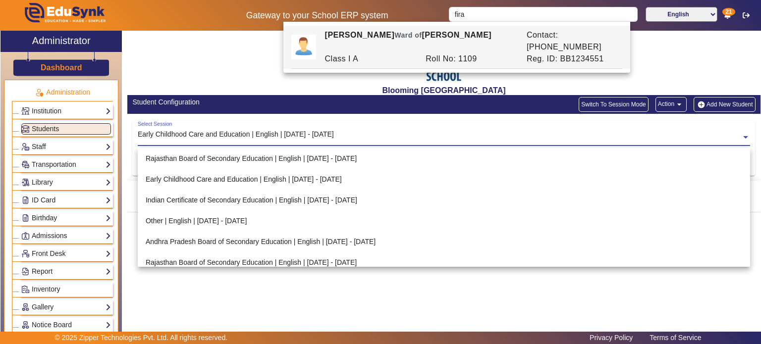
scroll to position [110, 0]
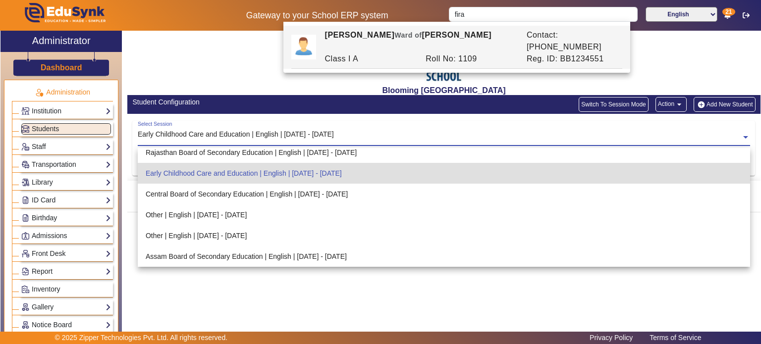
click at [185, 136] on input "text" at bounding box center [444, 138] width 612 height 10
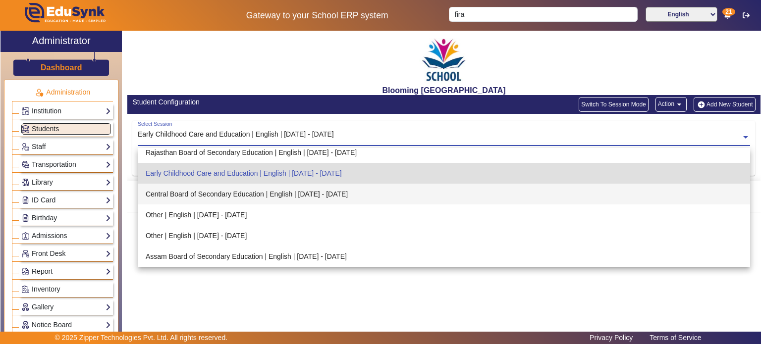
click at [180, 193] on div "Central Board of Secondary Education | English | May 2025 - Apr 2026" at bounding box center [444, 194] width 612 height 21
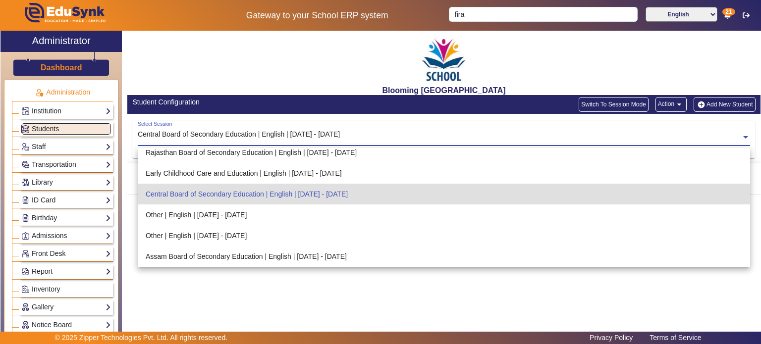
click at [195, 128] on div "Select Session Central Board of Secondary Education | English | May 2025 - Apr …" at bounding box center [439, 132] width 603 height 22
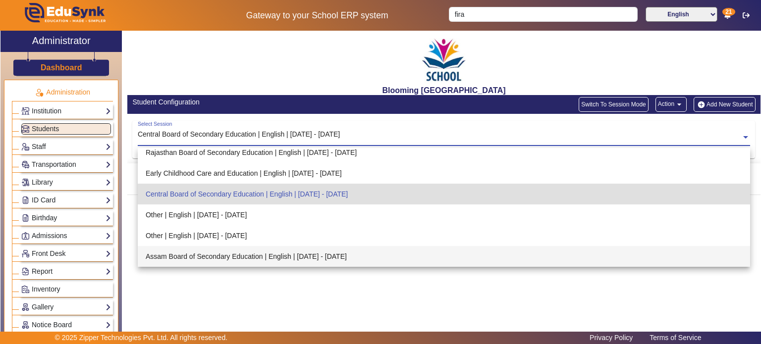
click at [188, 252] on div "Assam Board of Secondary Education | English | Jul 2025 - Dec 2025" at bounding box center [444, 256] width 612 height 21
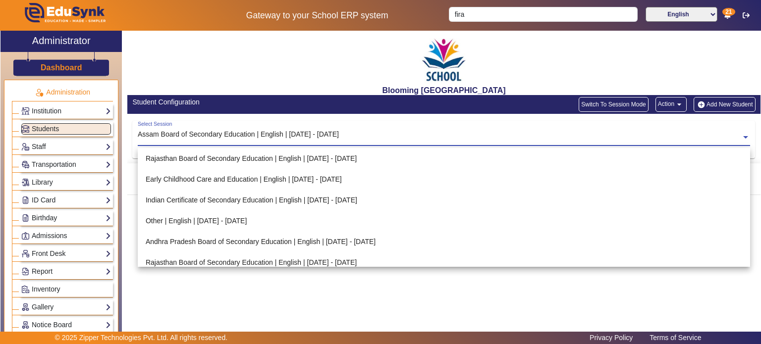
click at [206, 134] on input "text" at bounding box center [444, 138] width 612 height 10
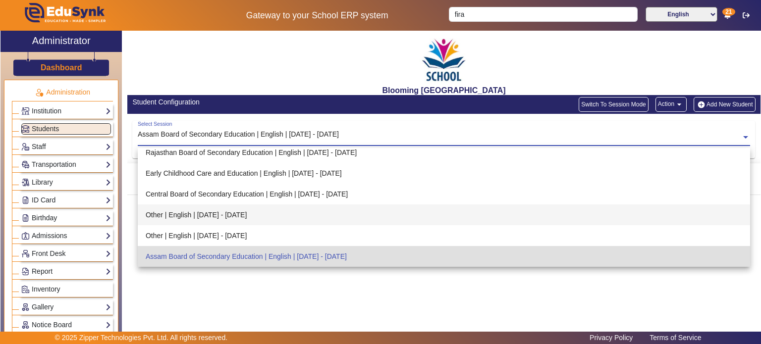
click at [206, 215] on div "Other | English | Dec 2025 - Sept 2026" at bounding box center [444, 215] width 612 height 21
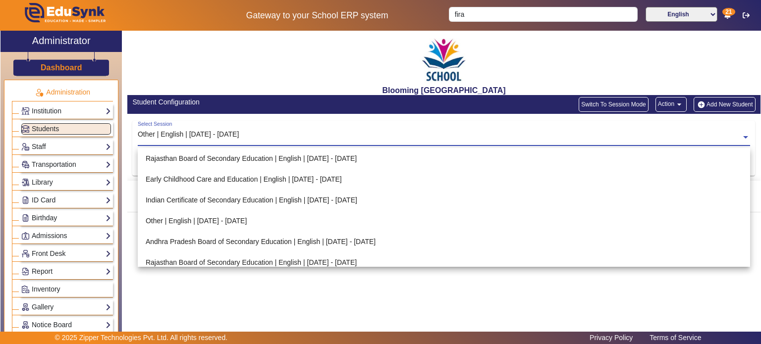
click at [208, 136] on input "text" at bounding box center [444, 138] width 612 height 10
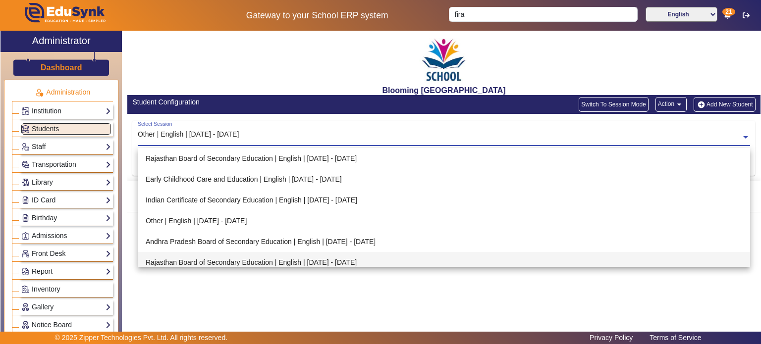
scroll to position [0, 0]
click at [211, 257] on div "Rajasthan Board of Secondary Education | English | [DATE] - [DATE]" at bounding box center [444, 262] width 612 height 21
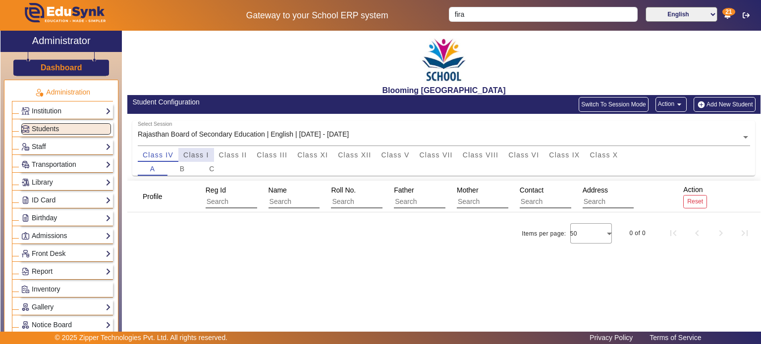
click at [208, 155] on span "Class I" at bounding box center [196, 155] width 26 height 7
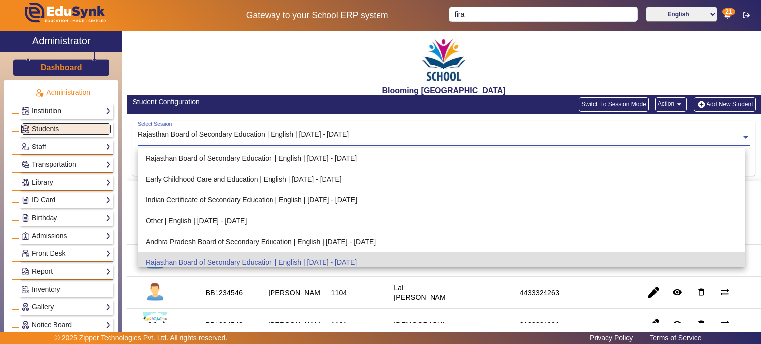
click at [213, 134] on input "text" at bounding box center [444, 138] width 612 height 10
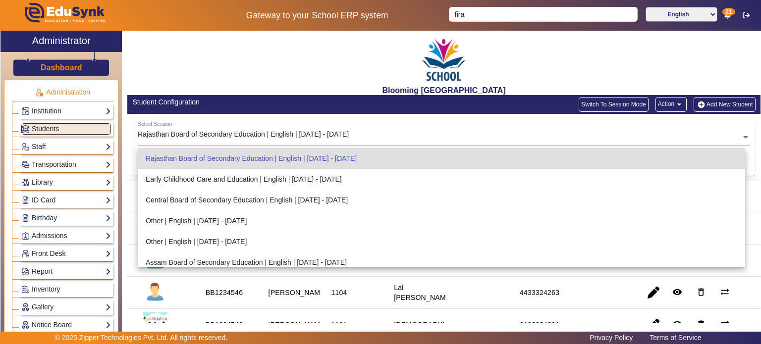
click at [241, 83] on div "Blooming [GEOGRAPHIC_DATA]" at bounding box center [443, 63] width 633 height 64
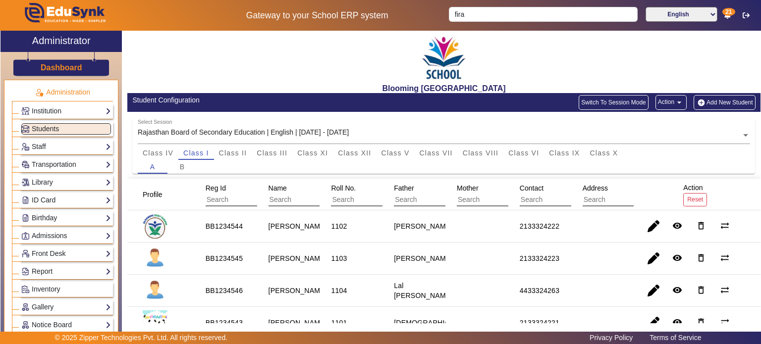
scroll to position [2, 0]
click at [292, 204] on input "text" at bounding box center [312, 200] width 89 height 13
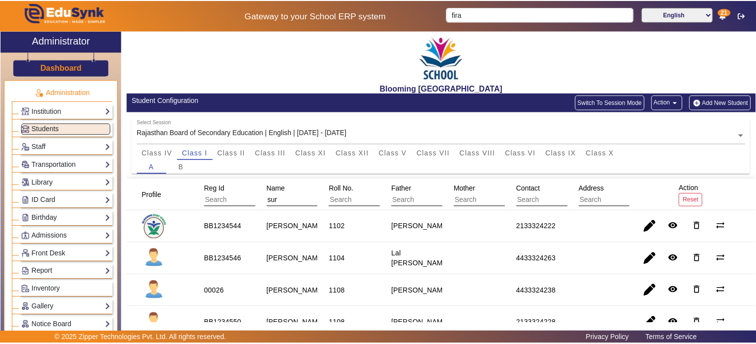
scroll to position [0, 0]
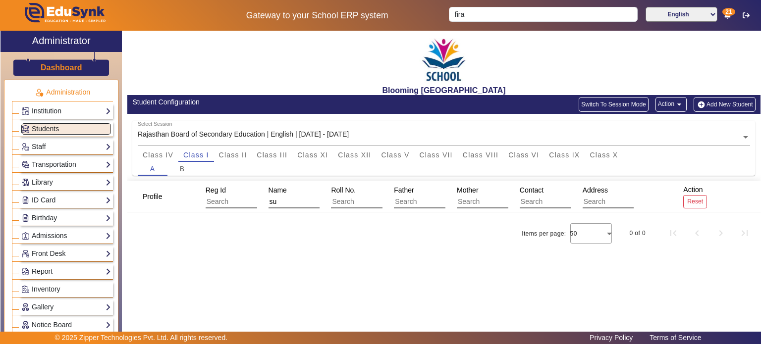
type input "s"
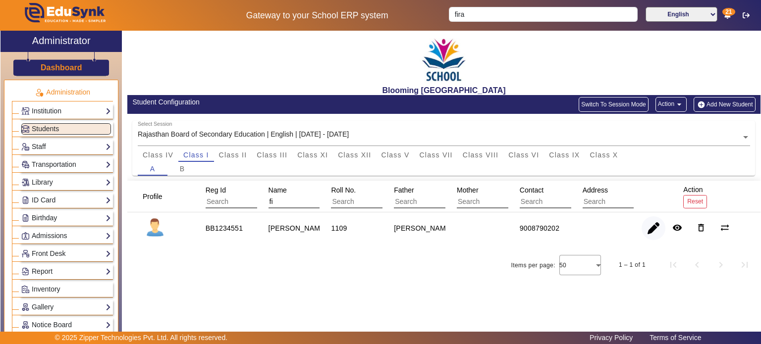
type input "fi"
click at [645, 226] on span "button" at bounding box center [653, 228] width 24 height 24
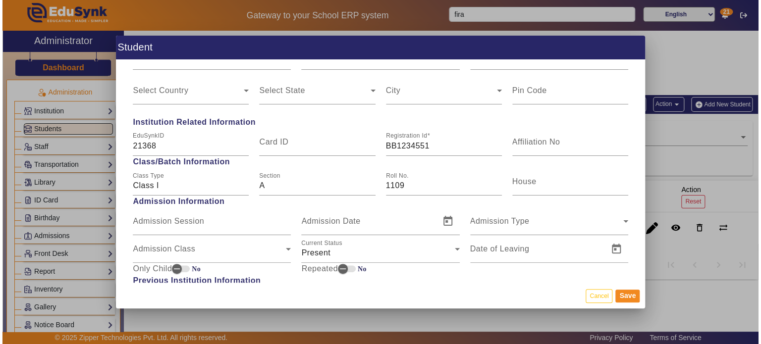
scroll to position [426, 0]
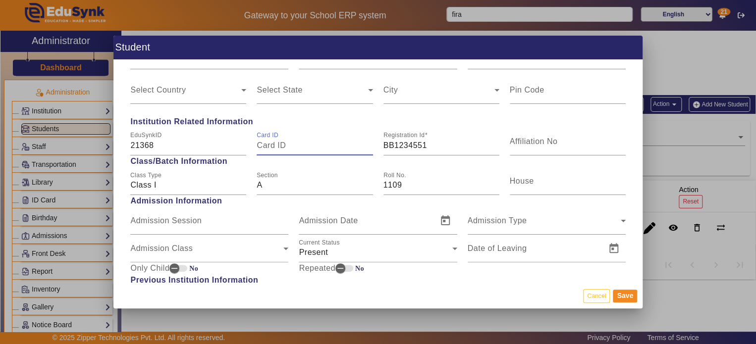
click at [319, 146] on input "Card ID" at bounding box center [315, 146] width 116 height 12
paste input "21368"
type input "21368"
click at [630, 293] on button "Save" at bounding box center [625, 296] width 24 height 13
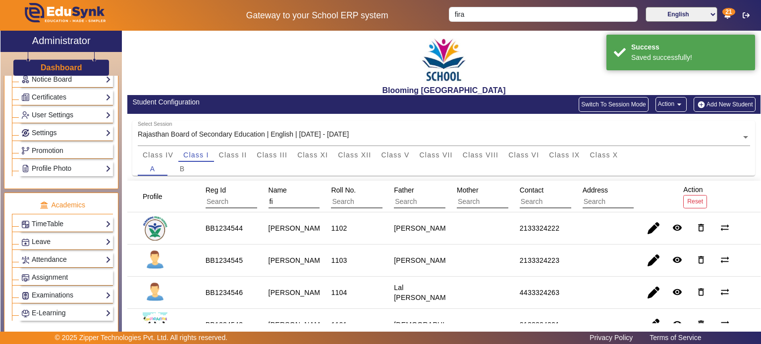
scroll to position [307, 0]
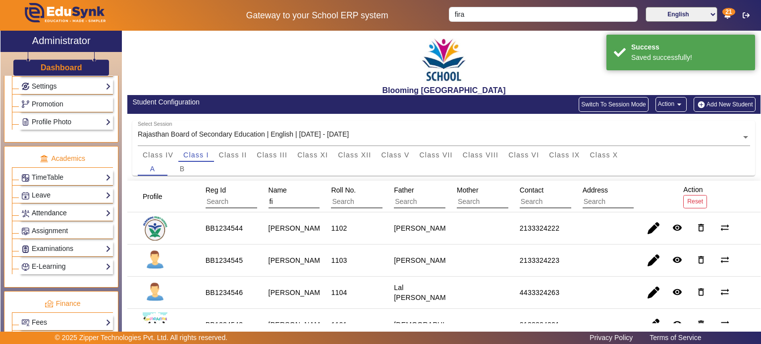
click at [68, 209] on link "Attendance" at bounding box center [66, 212] width 90 height 11
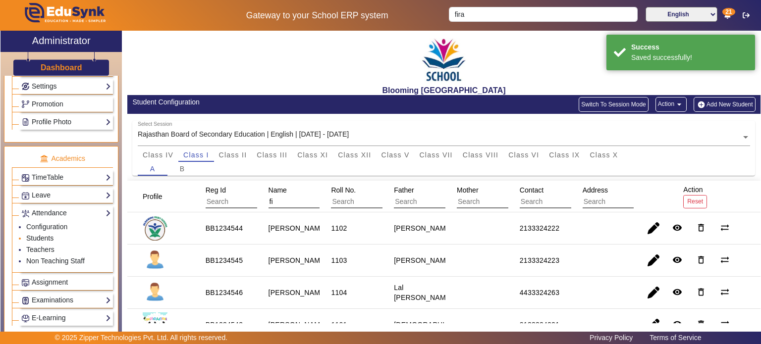
click at [48, 234] on link "Students" at bounding box center [39, 238] width 27 height 8
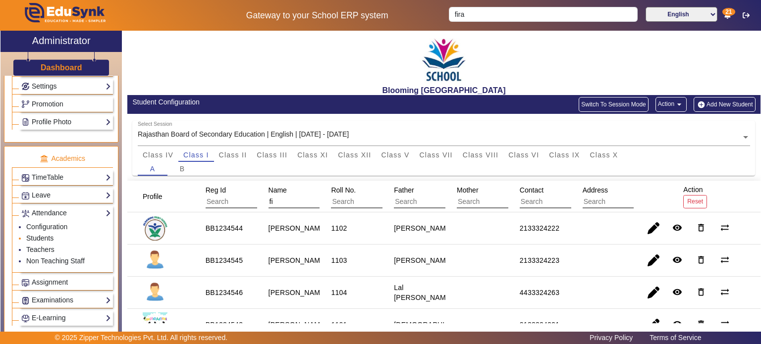
click at [48, 234] on link "Students" at bounding box center [39, 238] width 27 height 8
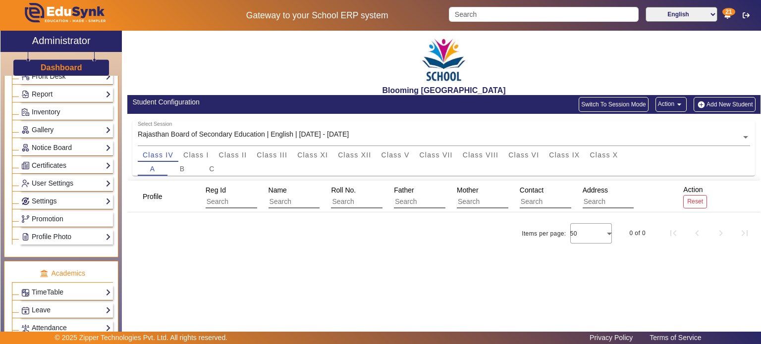
scroll to position [263, 0]
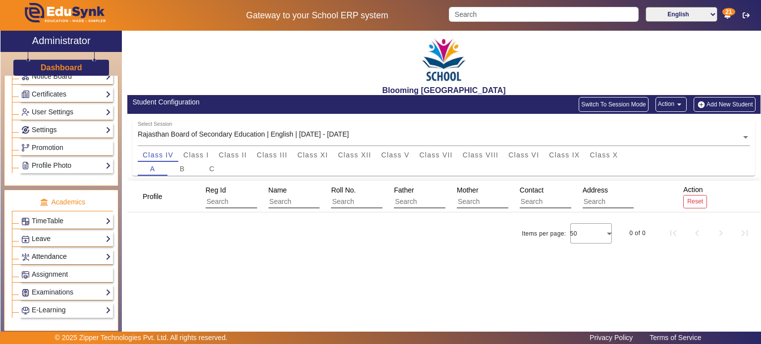
click at [63, 253] on link "Attendance" at bounding box center [66, 256] width 90 height 11
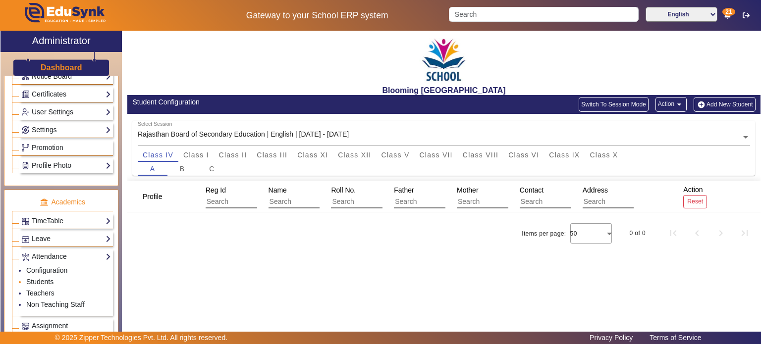
click at [46, 278] on link "Students" at bounding box center [39, 282] width 27 height 8
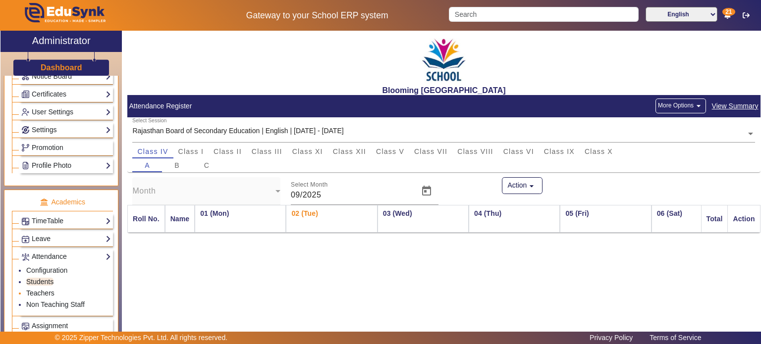
click at [46, 291] on link "Teachers" at bounding box center [40, 293] width 28 height 8
click at [48, 290] on link "Teachers" at bounding box center [40, 293] width 28 height 8
click at [50, 270] on link "Configuration" at bounding box center [46, 270] width 41 height 8
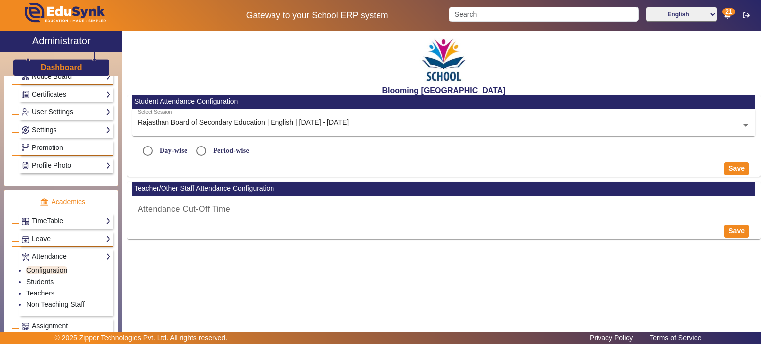
radio input "true"
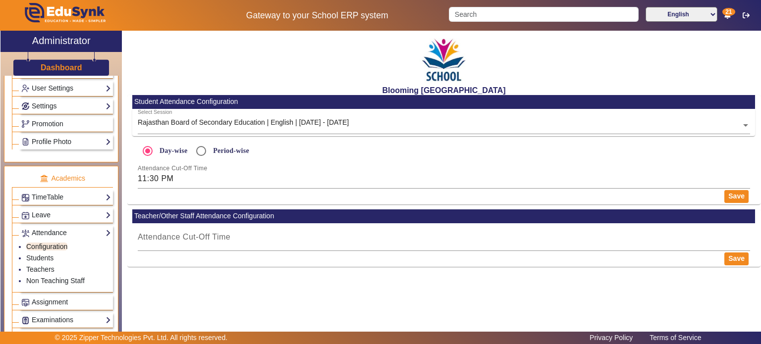
scroll to position [293, 0]
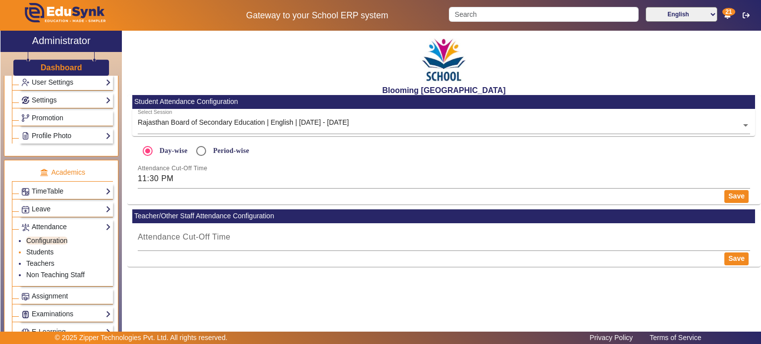
click at [42, 249] on link "Students" at bounding box center [39, 252] width 27 height 8
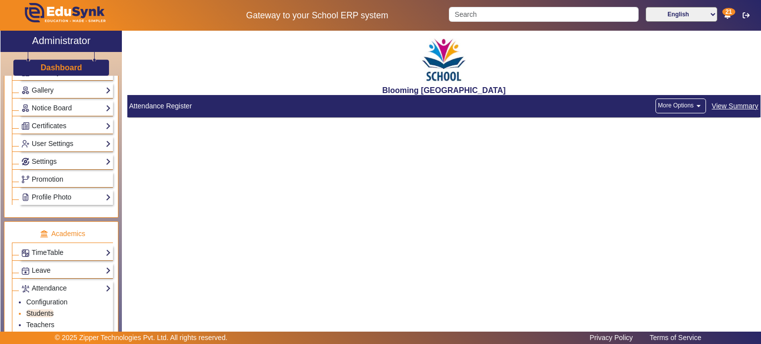
scroll to position [233, 0]
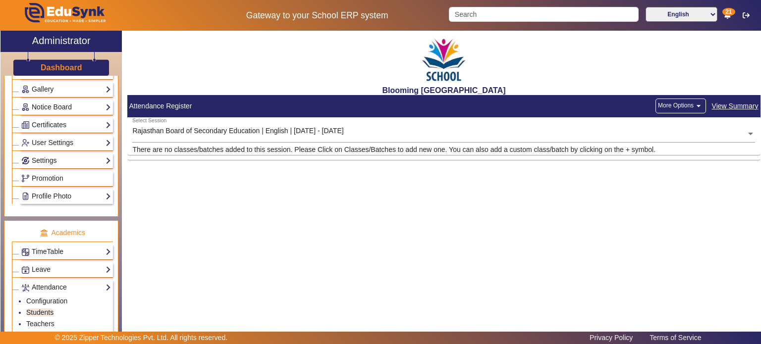
click at [68, 103] on link "Notice Board" at bounding box center [66, 107] width 90 height 11
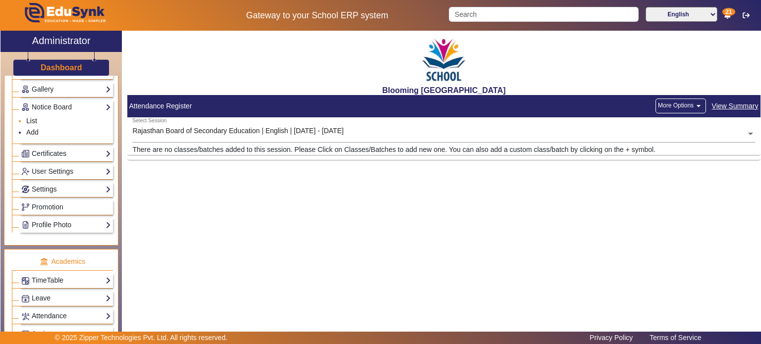
click at [34, 120] on link "List" at bounding box center [31, 121] width 11 height 8
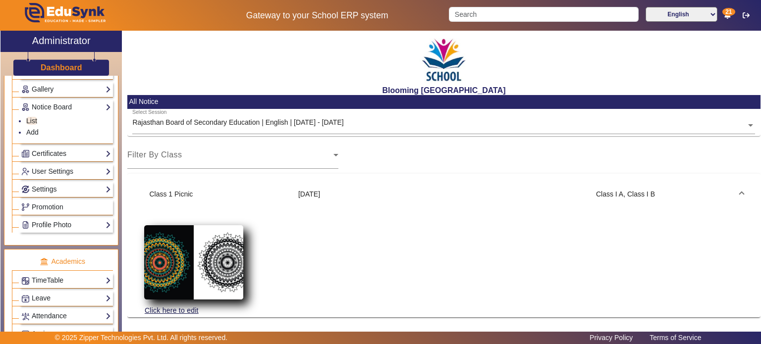
click at [192, 252] on img at bounding box center [193, 262] width 99 height 74
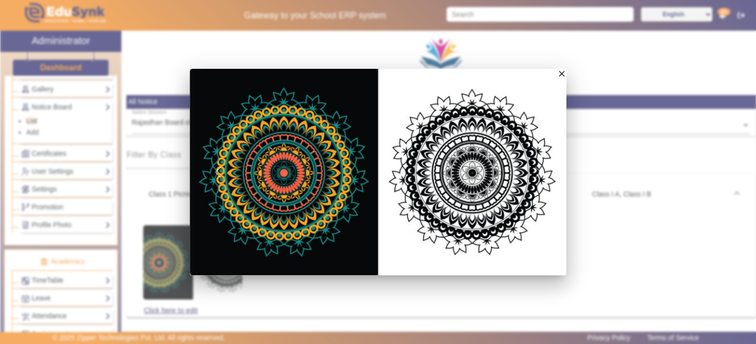
click at [559, 77] on mat-icon "close" at bounding box center [561, 74] width 10 height 10
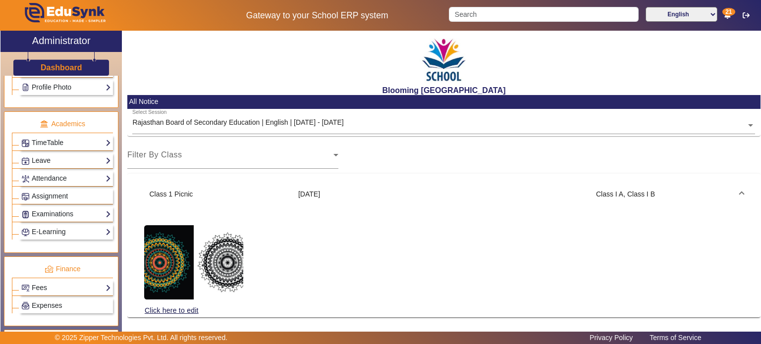
scroll to position [372, 0]
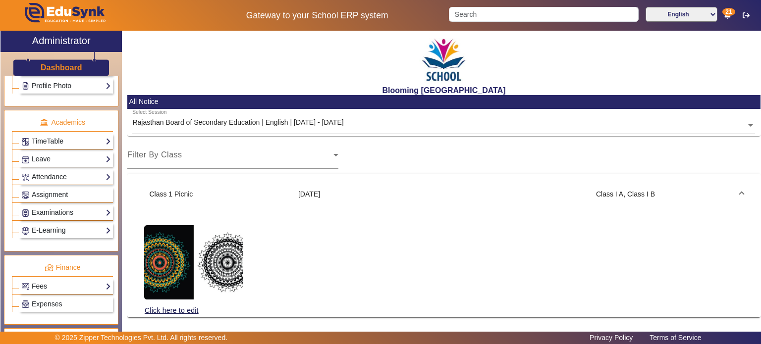
click at [54, 175] on link "Attendance" at bounding box center [66, 176] width 90 height 11
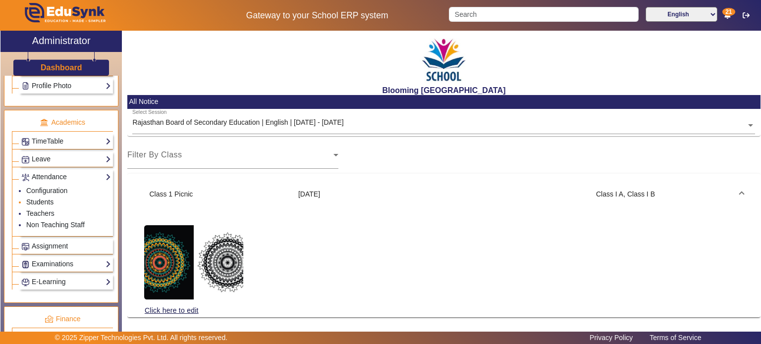
click at [46, 198] on link "Students" at bounding box center [39, 202] width 27 height 8
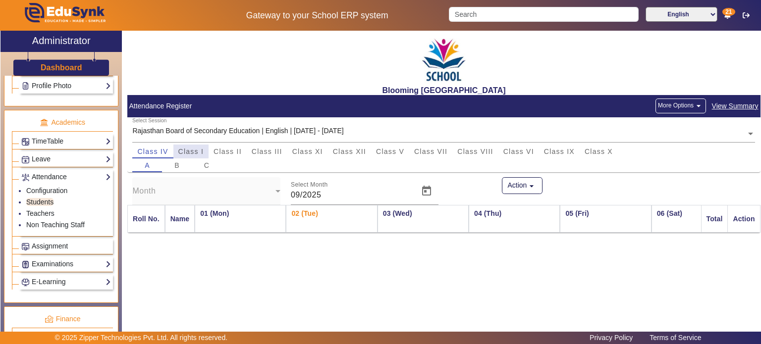
click at [200, 150] on span "Class I" at bounding box center [191, 151] width 26 height 7
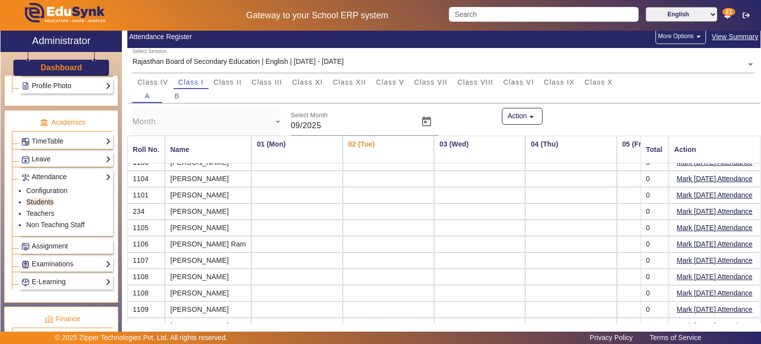
scroll to position [84, 0]
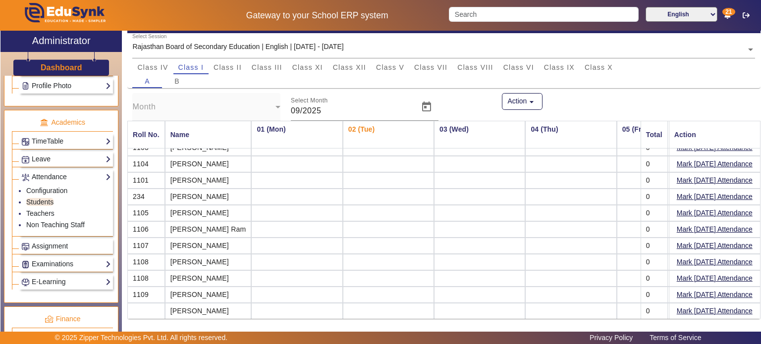
click at [186, 289] on mat-cell "[PERSON_NAME]" at bounding box center [208, 295] width 87 height 16
click at [489, 18] on input "Search" at bounding box center [543, 14] width 189 height 15
click at [489, 18] on input "fira" at bounding box center [543, 14] width 188 height 15
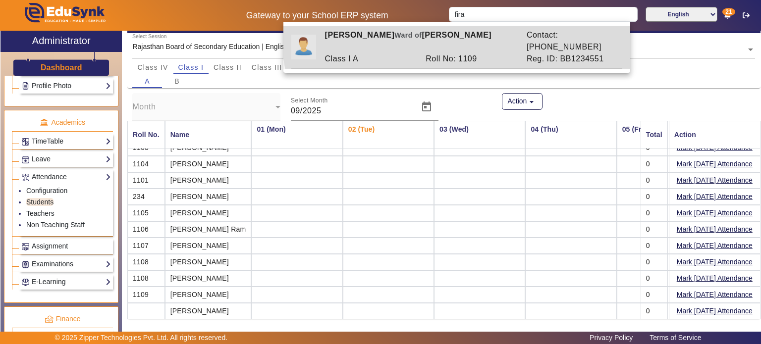
click at [463, 35] on div "[PERSON_NAME] of [PERSON_NAME]" at bounding box center [420, 41] width 202 height 24
type input "[PERSON_NAME]"
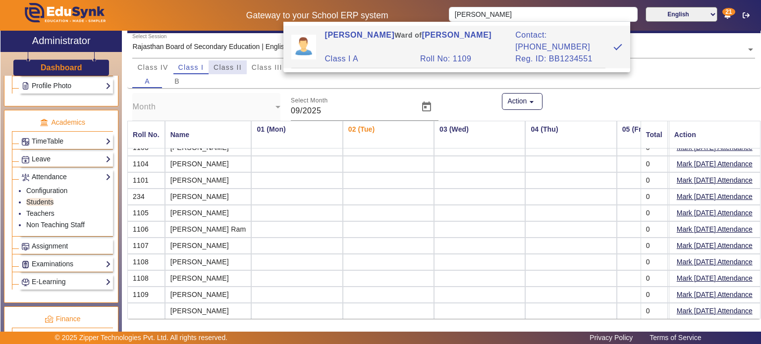
click at [224, 66] on span "Class II" at bounding box center [227, 67] width 28 height 7
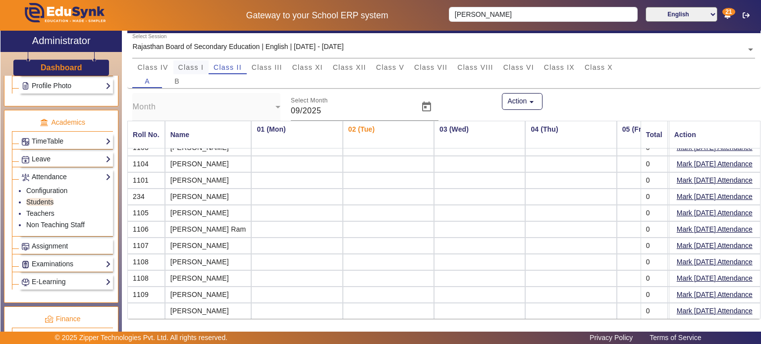
click at [199, 66] on span "Class I" at bounding box center [191, 67] width 26 height 7
click at [47, 209] on link "Teachers" at bounding box center [40, 213] width 28 height 8
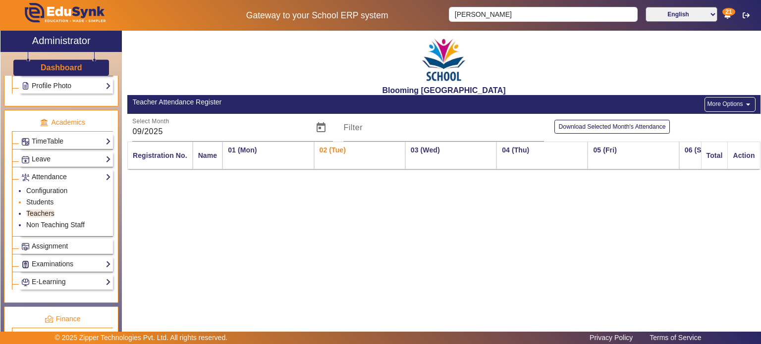
click at [47, 197] on li "Students" at bounding box center [68, 202] width 85 height 11
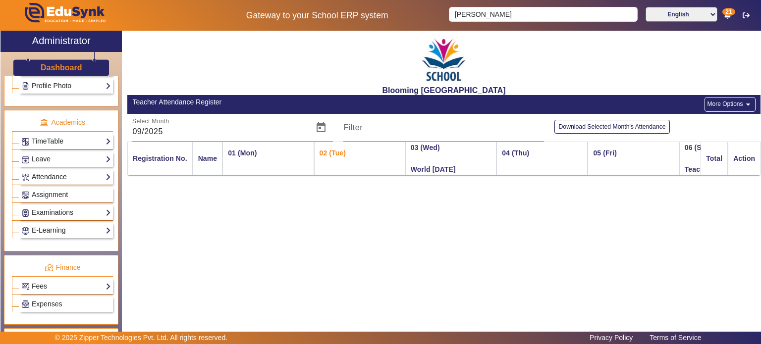
click at [63, 171] on link "Attendance" at bounding box center [66, 176] width 90 height 11
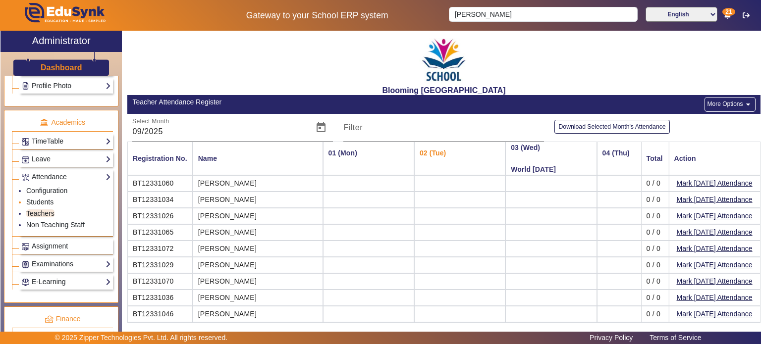
click at [46, 198] on link "Students" at bounding box center [39, 202] width 27 height 8
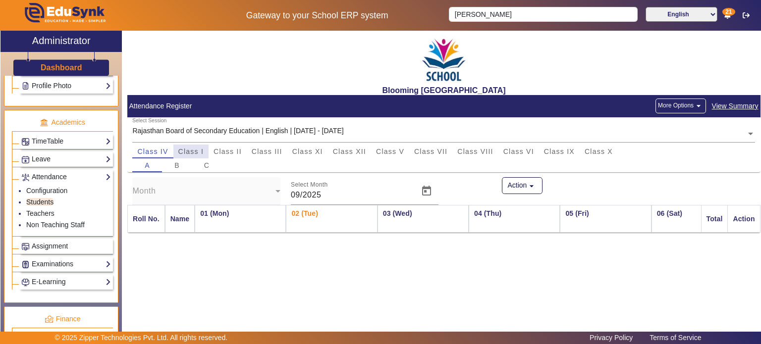
click at [198, 152] on span "Class I" at bounding box center [191, 151] width 26 height 7
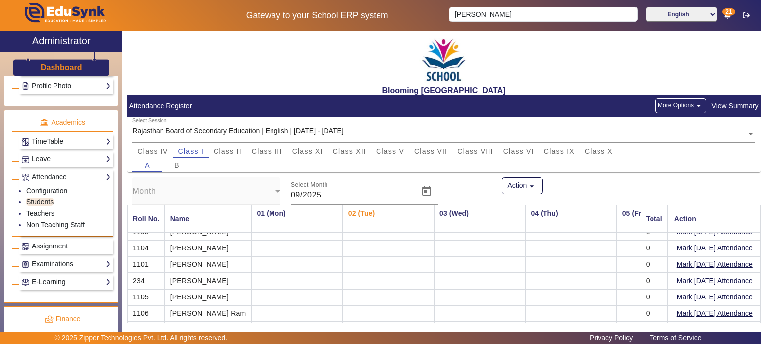
scroll to position [84, 0]
